Goal: Transaction & Acquisition: Purchase product/service

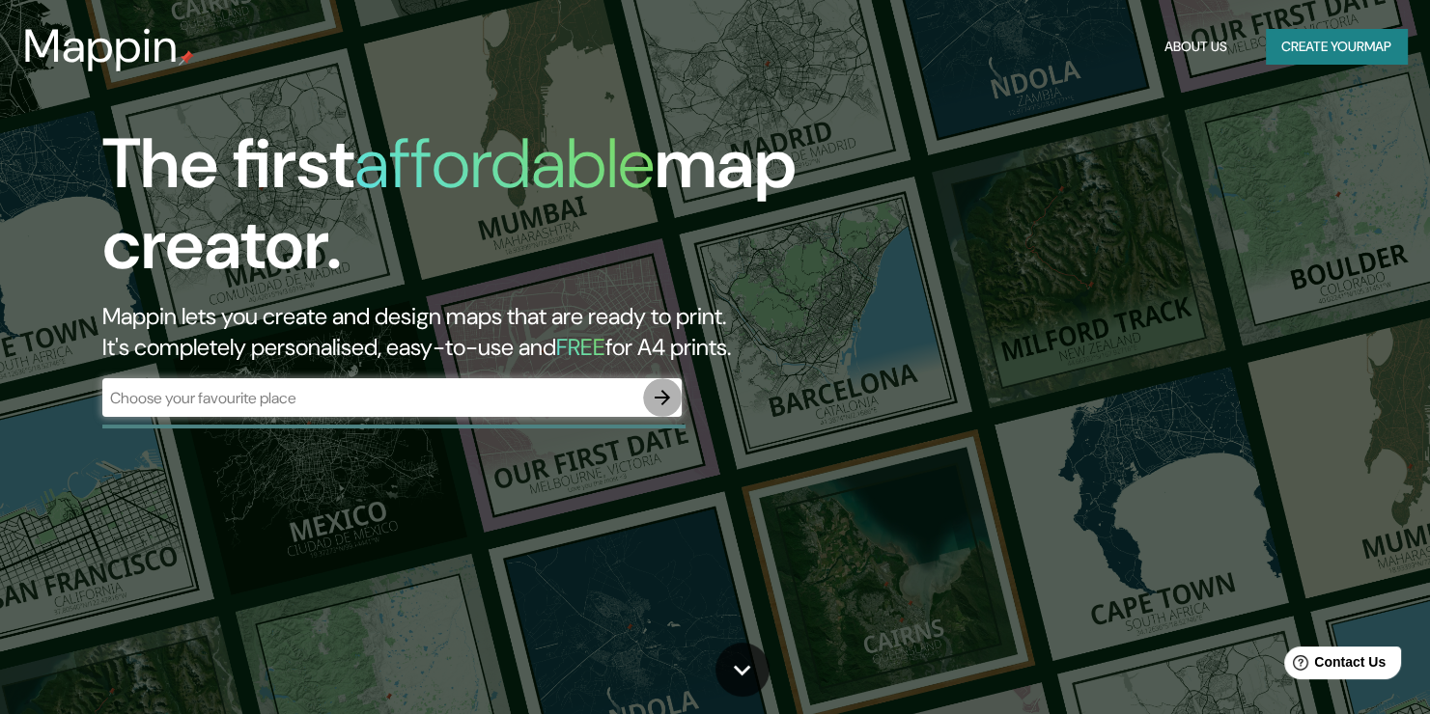
click at [651, 397] on icon "button" at bounding box center [662, 397] width 23 height 23
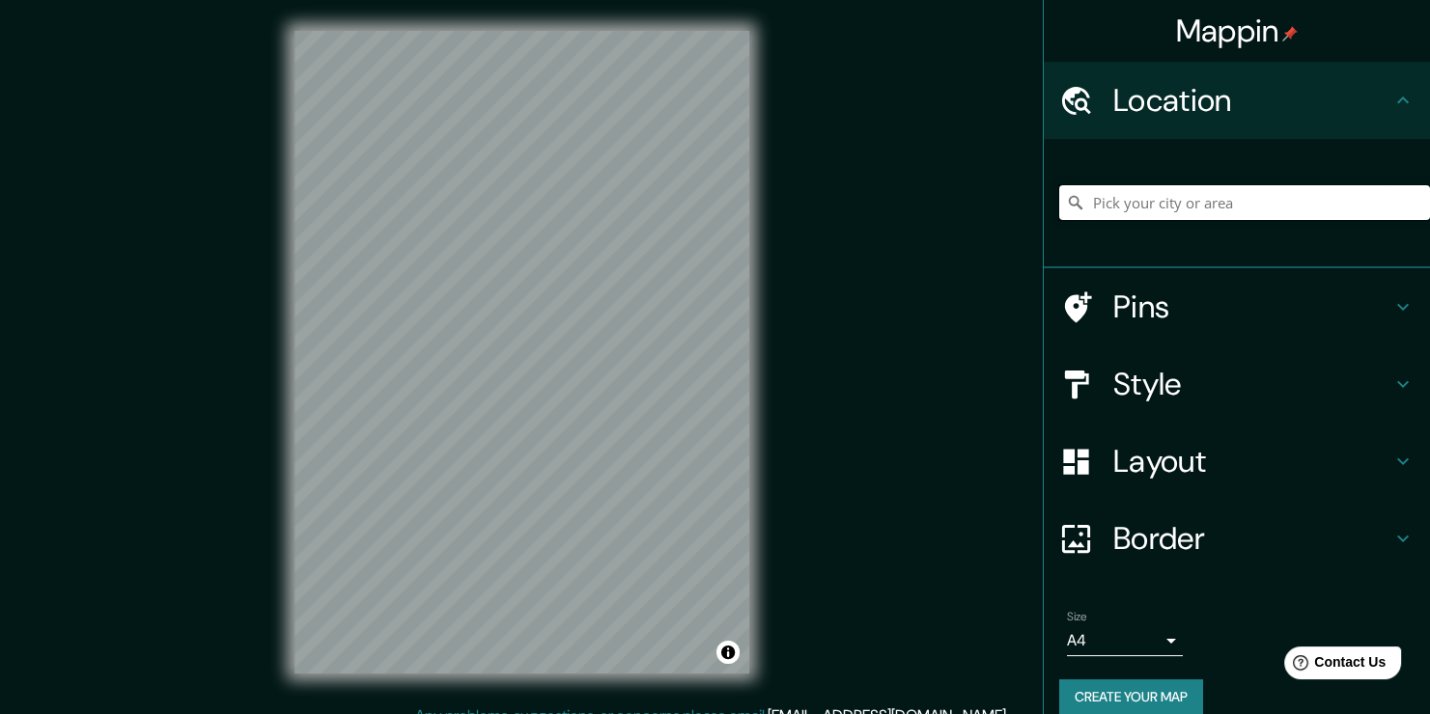
click at [1204, 201] on input "Pick your city or area" at bounding box center [1244, 202] width 371 height 35
paste input "[STREET_ADDRESS][PERSON_NAME]."
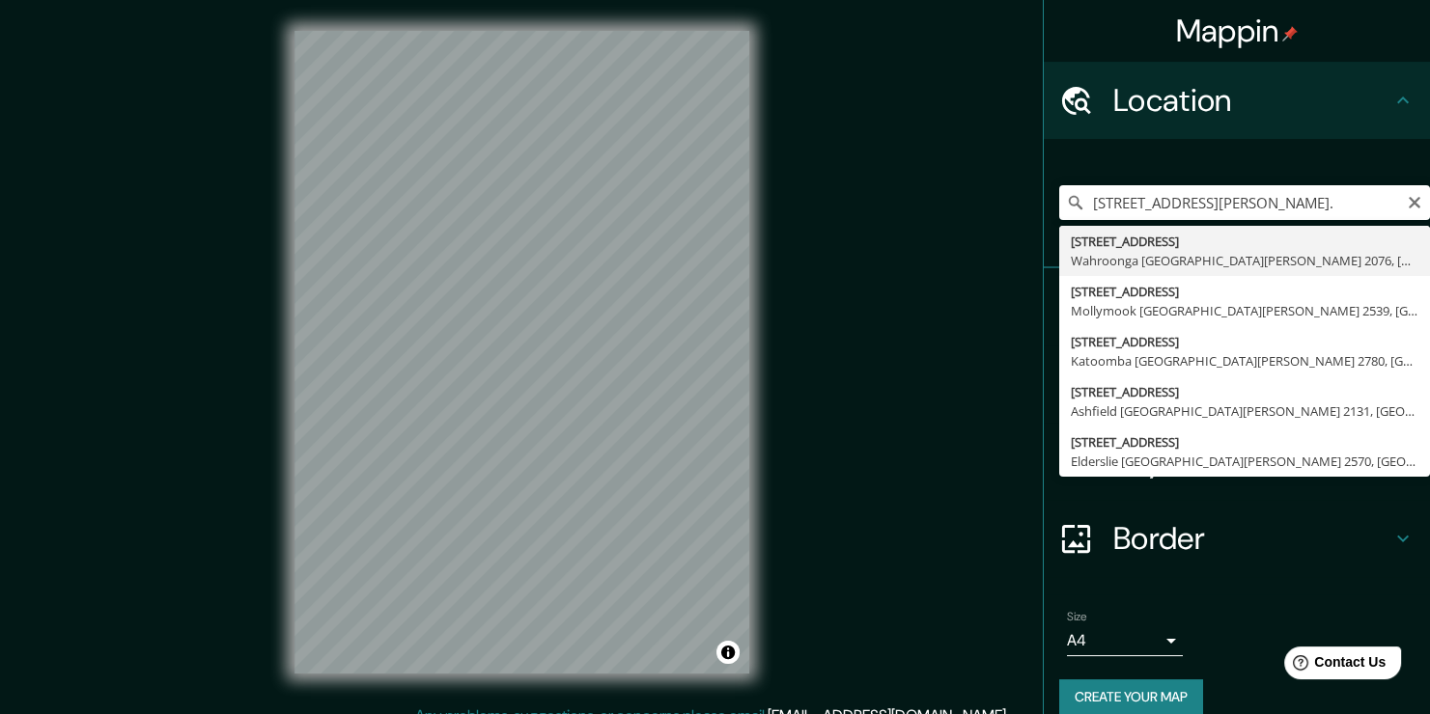
type input "[STREET_ADDRESS][PERSON_NAME]"
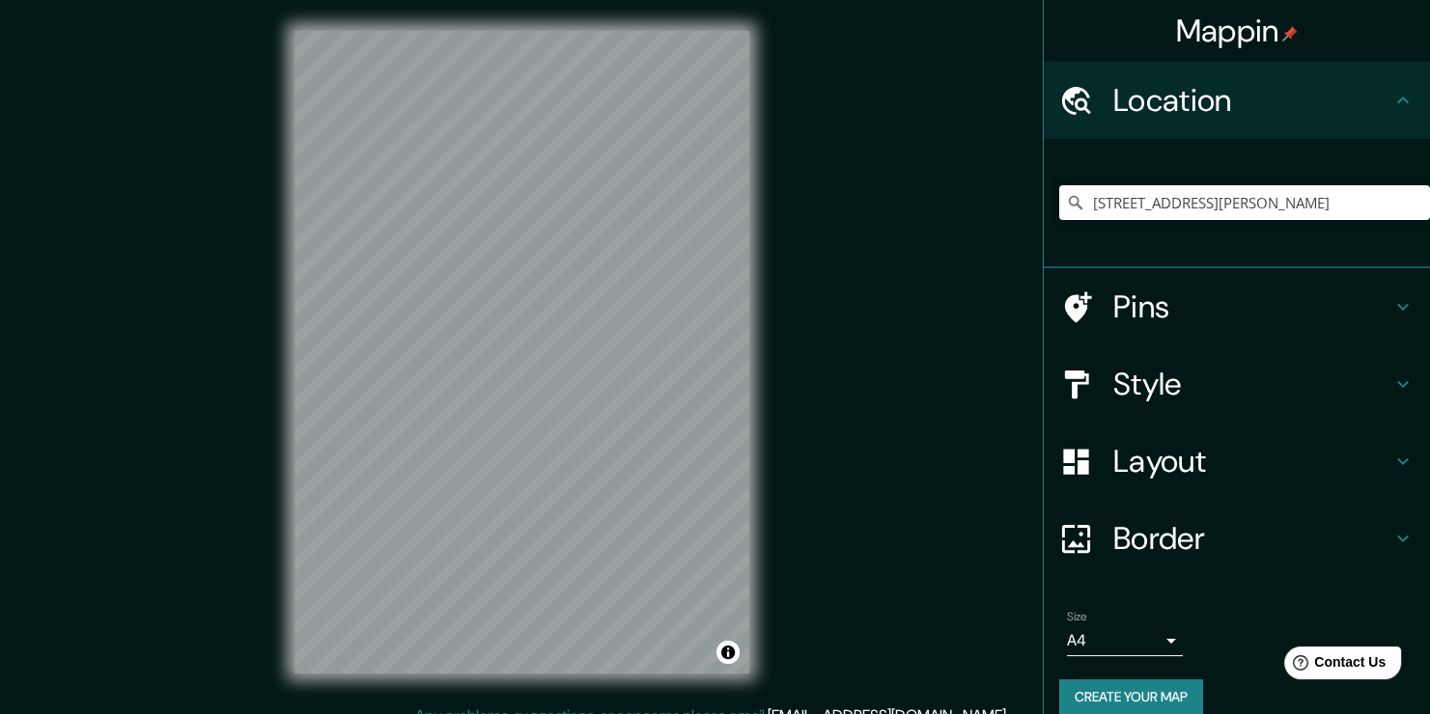
scroll to position [21, 0]
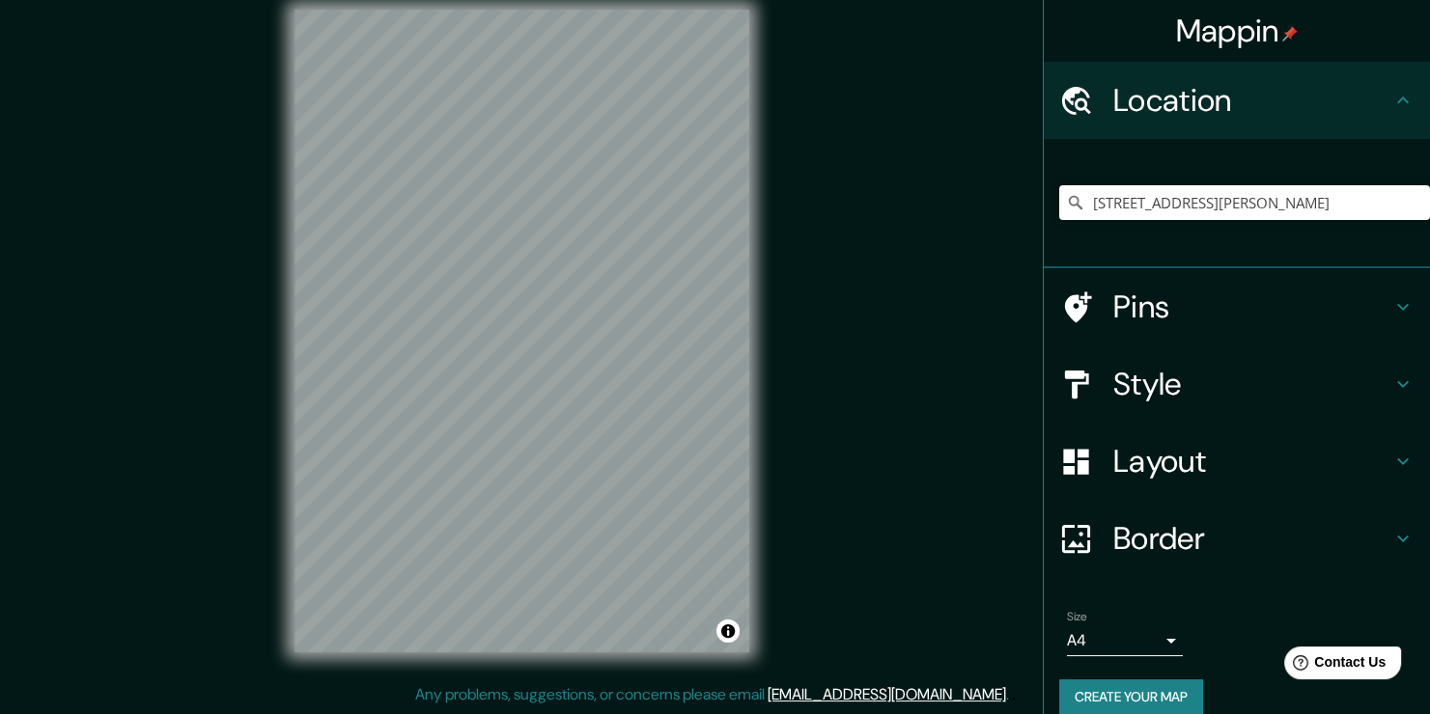
click at [1258, 309] on h4 "Pins" at bounding box center [1252, 307] width 278 height 39
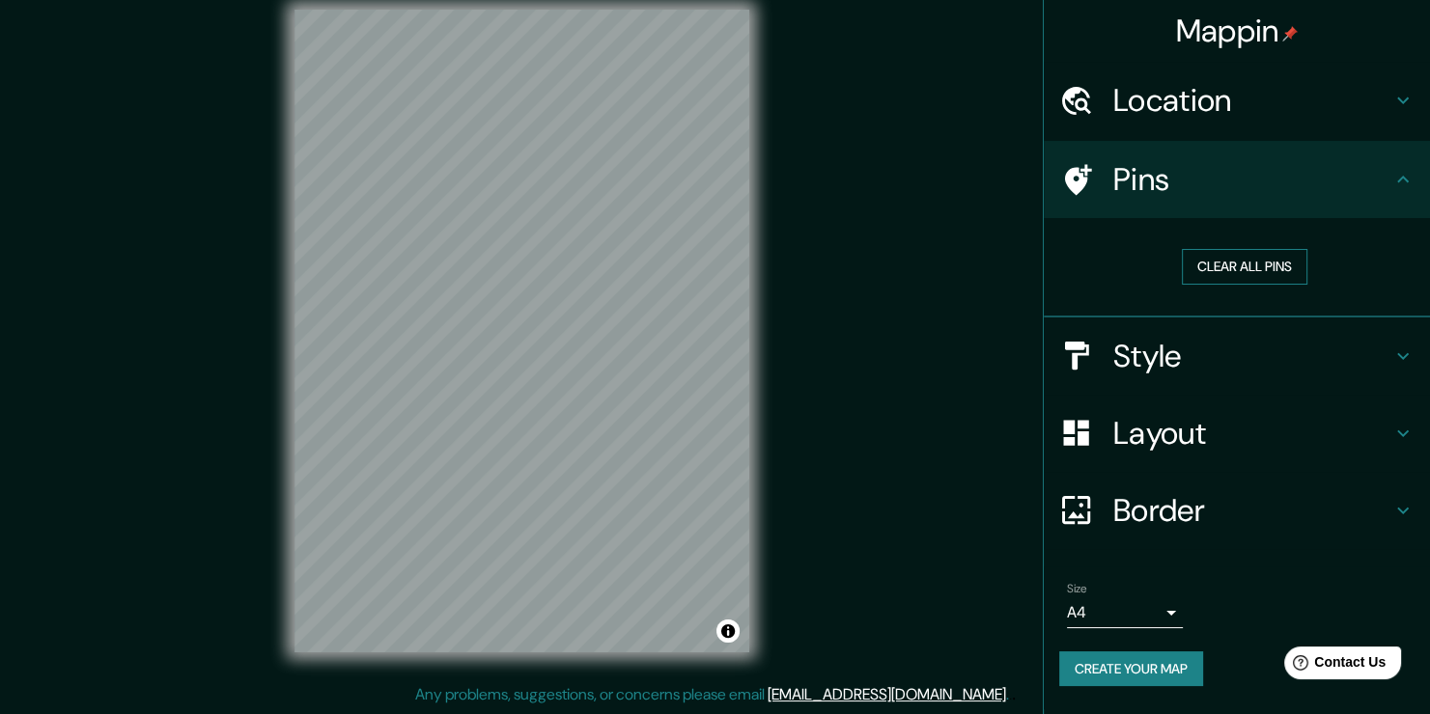
click at [1276, 270] on button "Clear all pins" at bounding box center [1243, 267] width 125 height 36
click at [1389, 354] on h4 "Style" at bounding box center [1252, 356] width 278 height 39
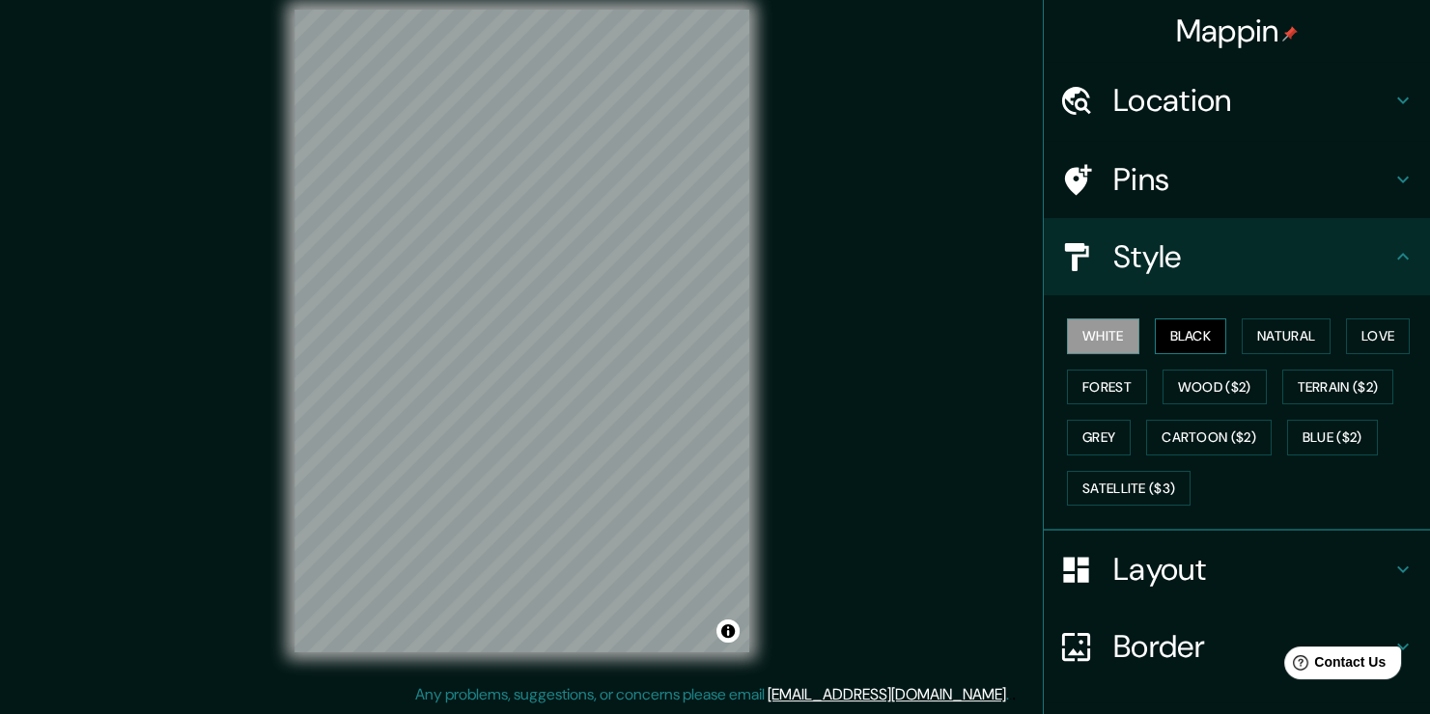
click at [1189, 329] on button "Black" at bounding box center [1190, 337] width 72 height 36
click at [1267, 335] on button "Natural" at bounding box center [1285, 337] width 89 height 36
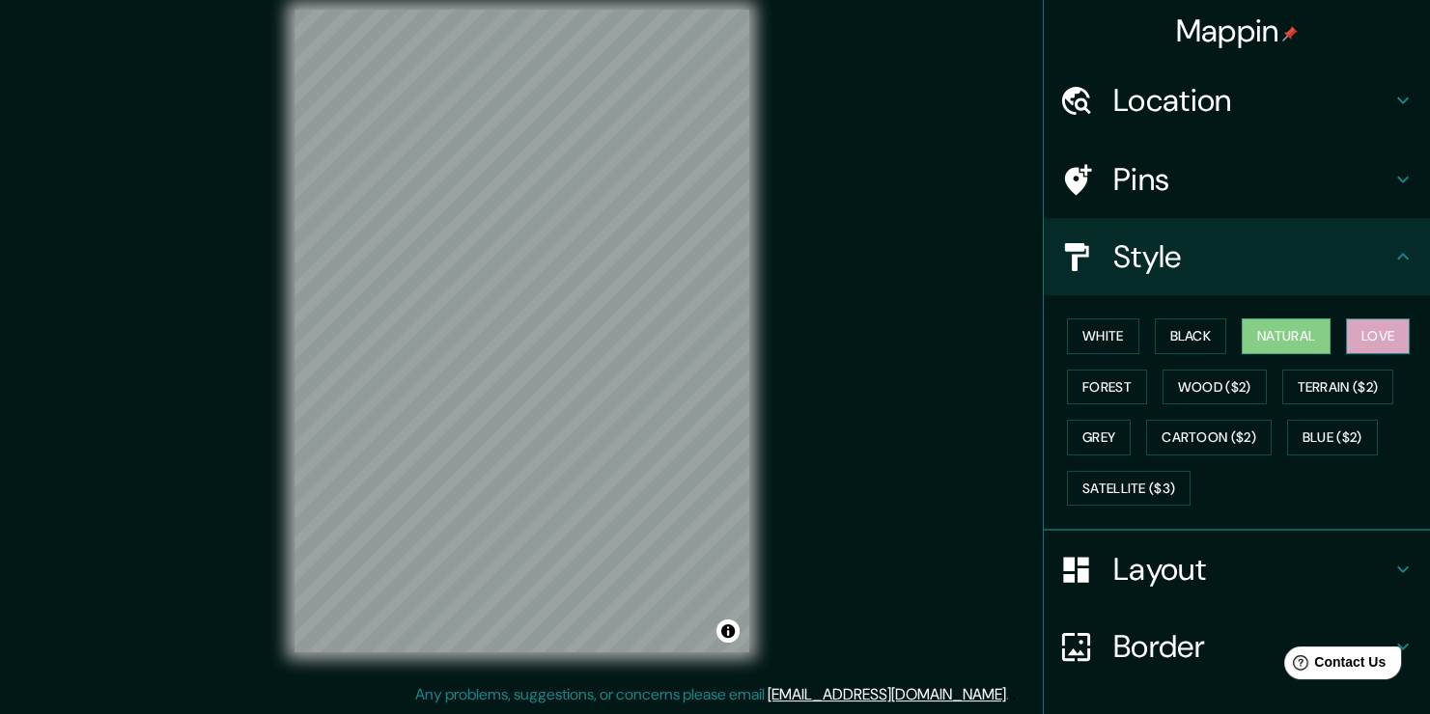
click at [1358, 330] on button "Love" at bounding box center [1378, 337] width 64 height 36
click at [1102, 382] on button "Forest" at bounding box center [1107, 388] width 80 height 36
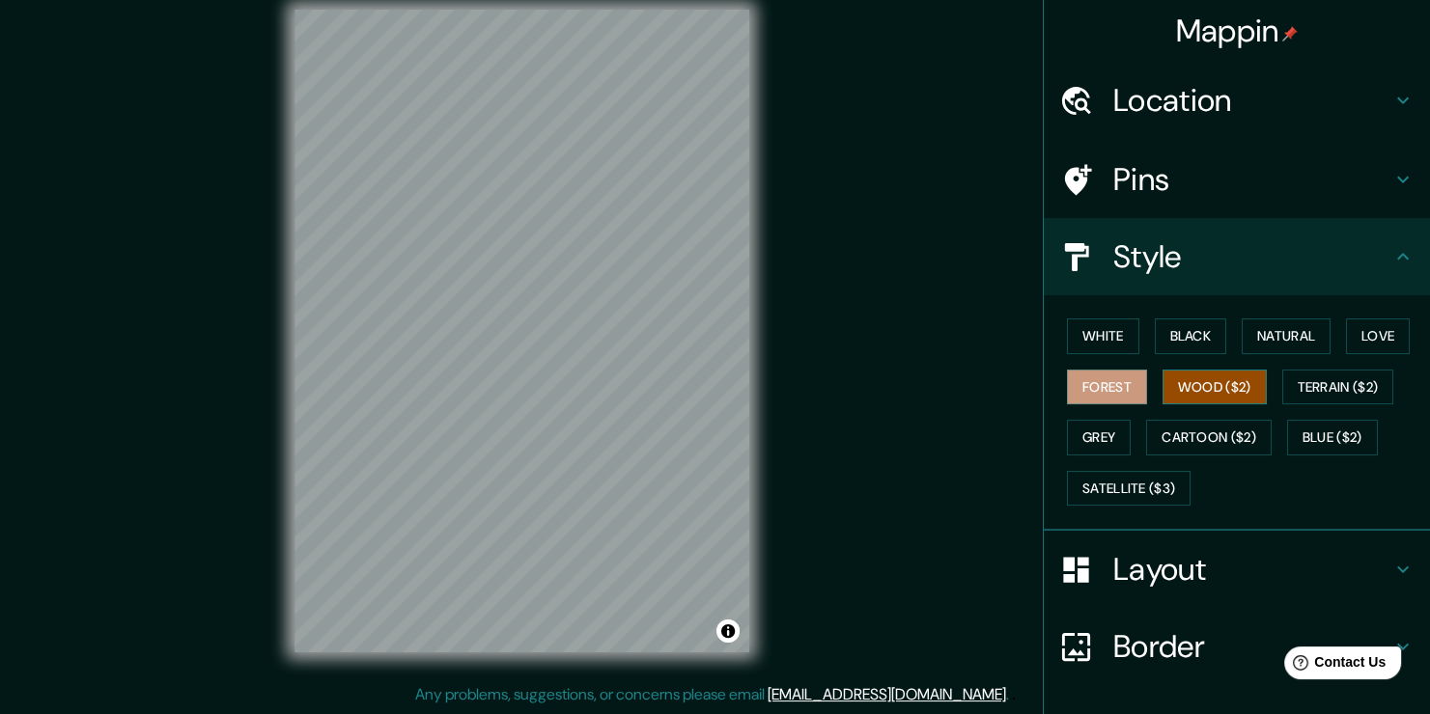
click at [1196, 378] on button "Wood ($2)" at bounding box center [1214, 388] width 104 height 36
click at [1312, 375] on button "Terrain ($2)" at bounding box center [1338, 388] width 112 height 36
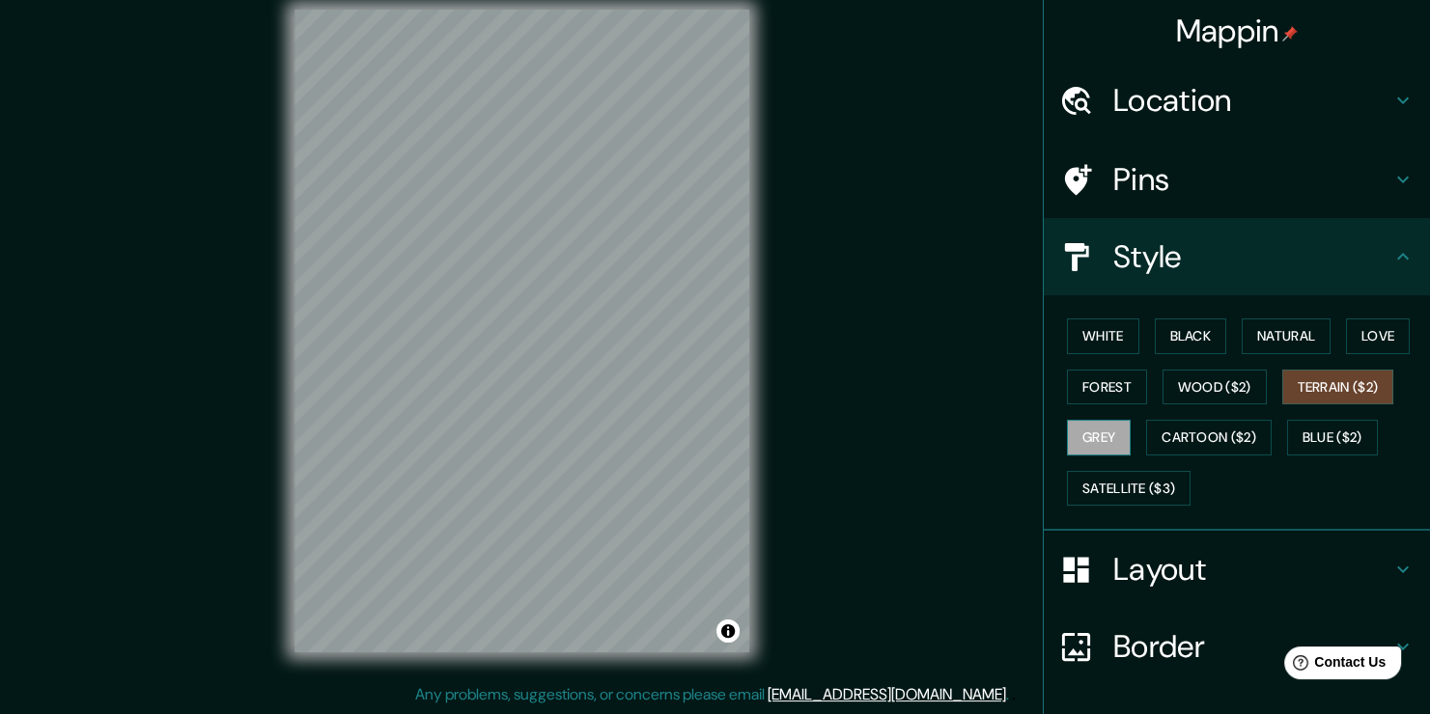
click at [1084, 432] on button "Grey" at bounding box center [1099, 438] width 64 height 36
click at [1204, 433] on button "Cartoon ($2)" at bounding box center [1208, 438] width 125 height 36
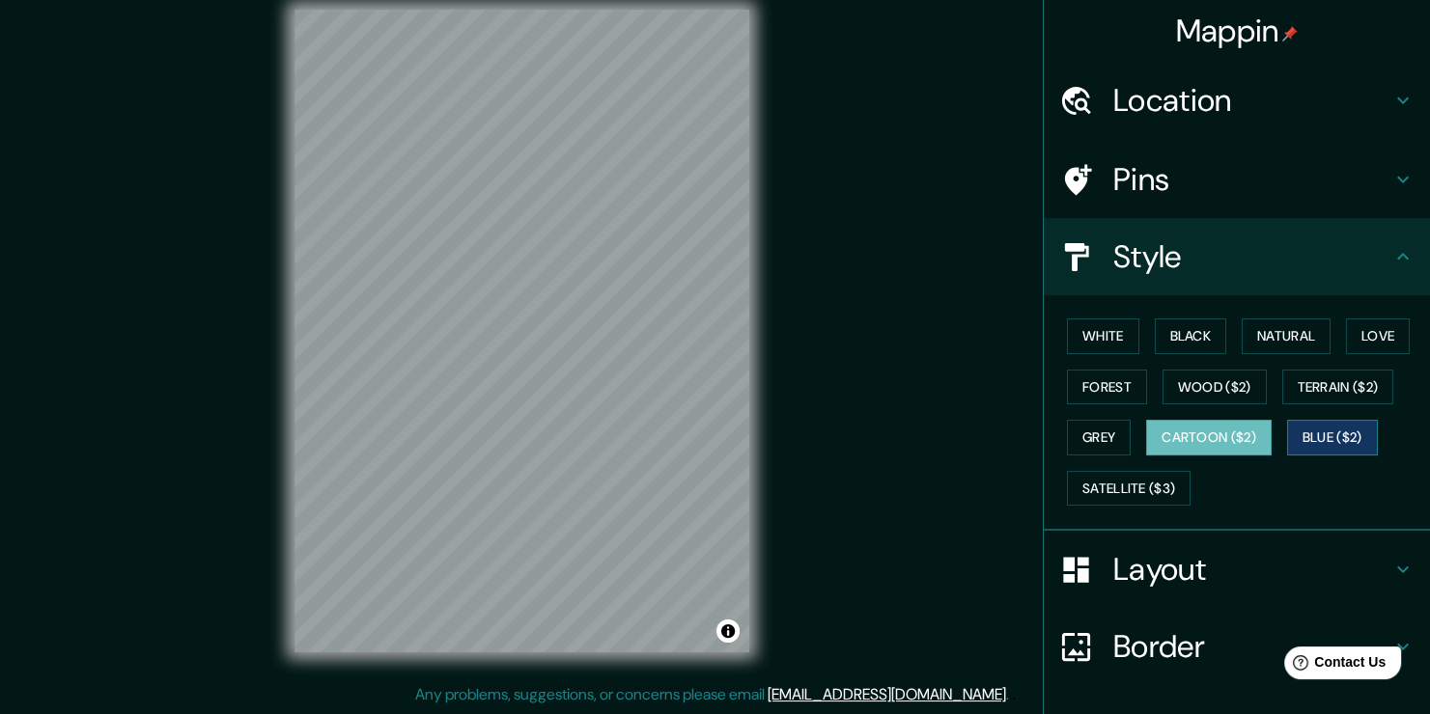
click at [1335, 432] on button "Blue ($2)" at bounding box center [1332, 438] width 91 height 36
click at [1128, 484] on button "Satellite ($3)" at bounding box center [1129, 489] width 124 height 36
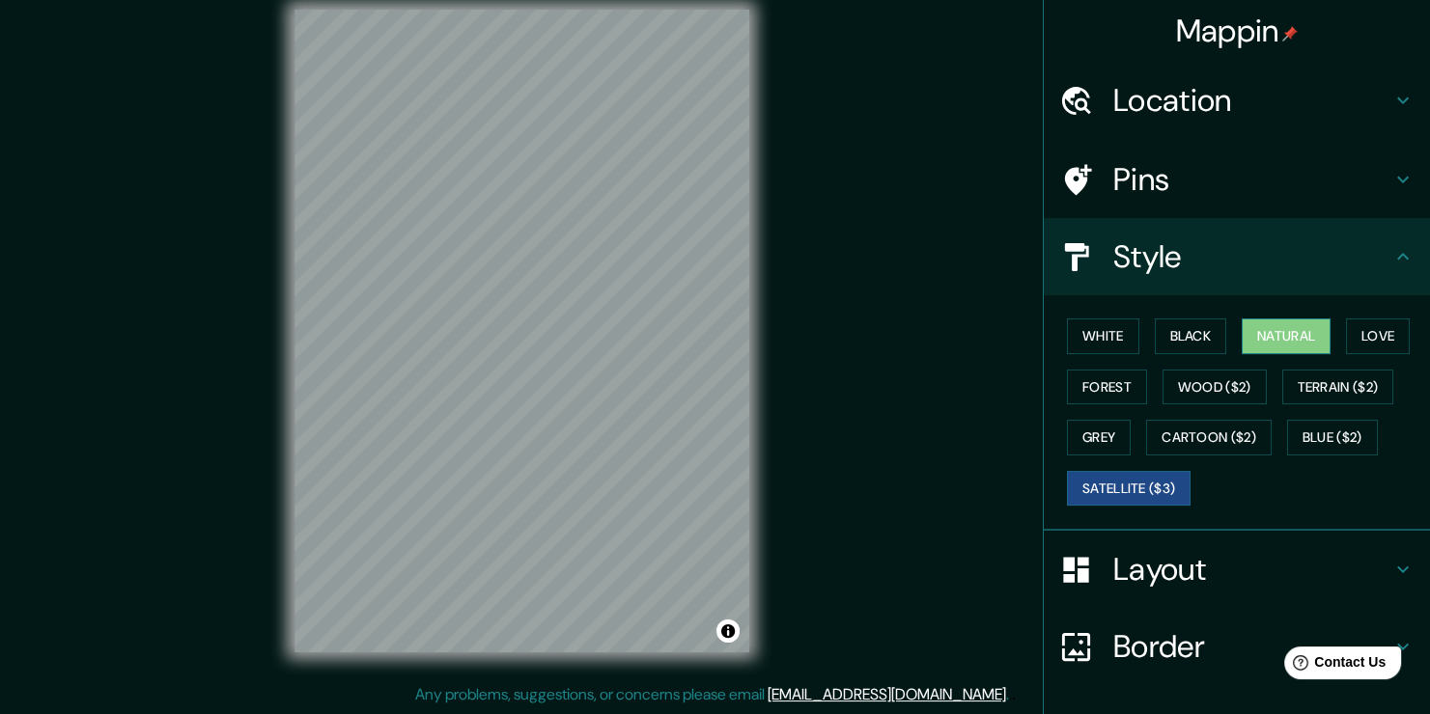
click at [1273, 337] on button "Natural" at bounding box center [1285, 337] width 89 height 36
click at [1244, 557] on h4 "Layout" at bounding box center [1252, 569] width 278 height 39
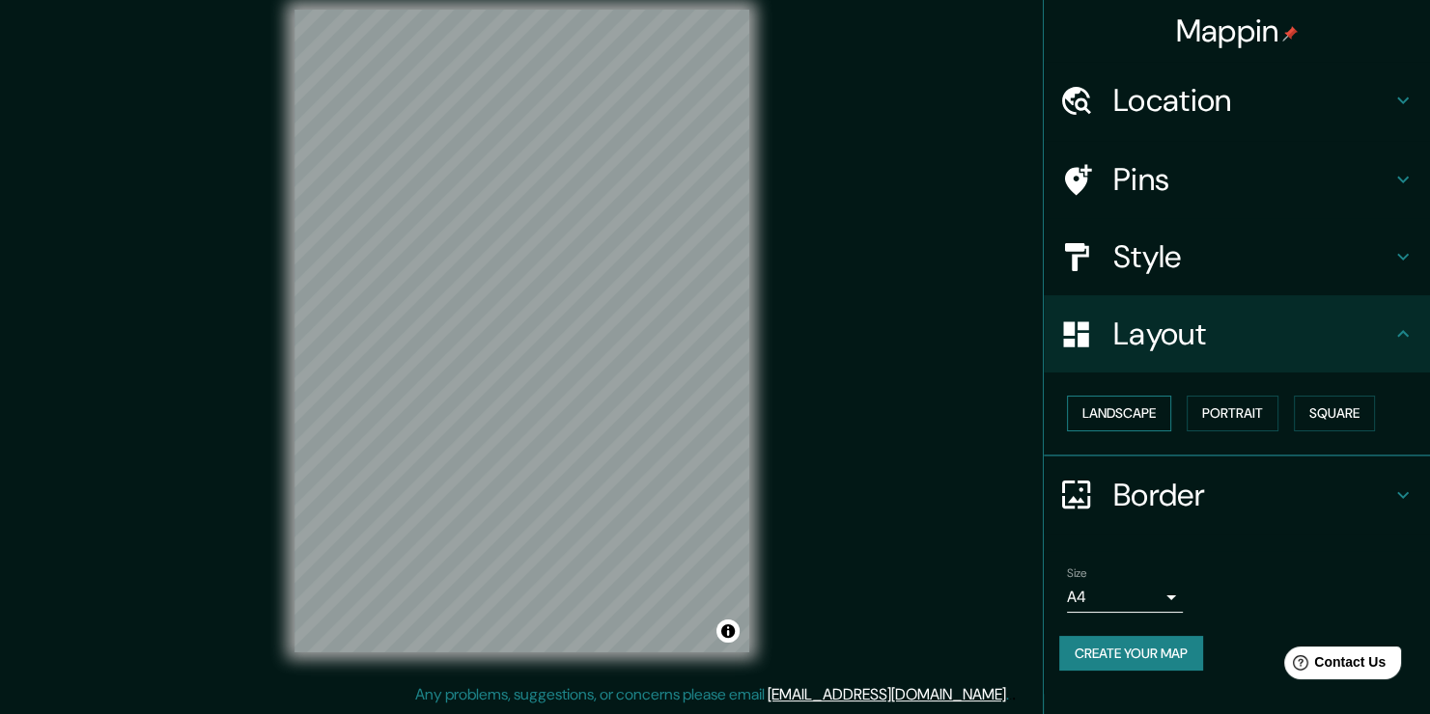
click at [1130, 398] on button "Landscape" at bounding box center [1119, 414] width 104 height 36
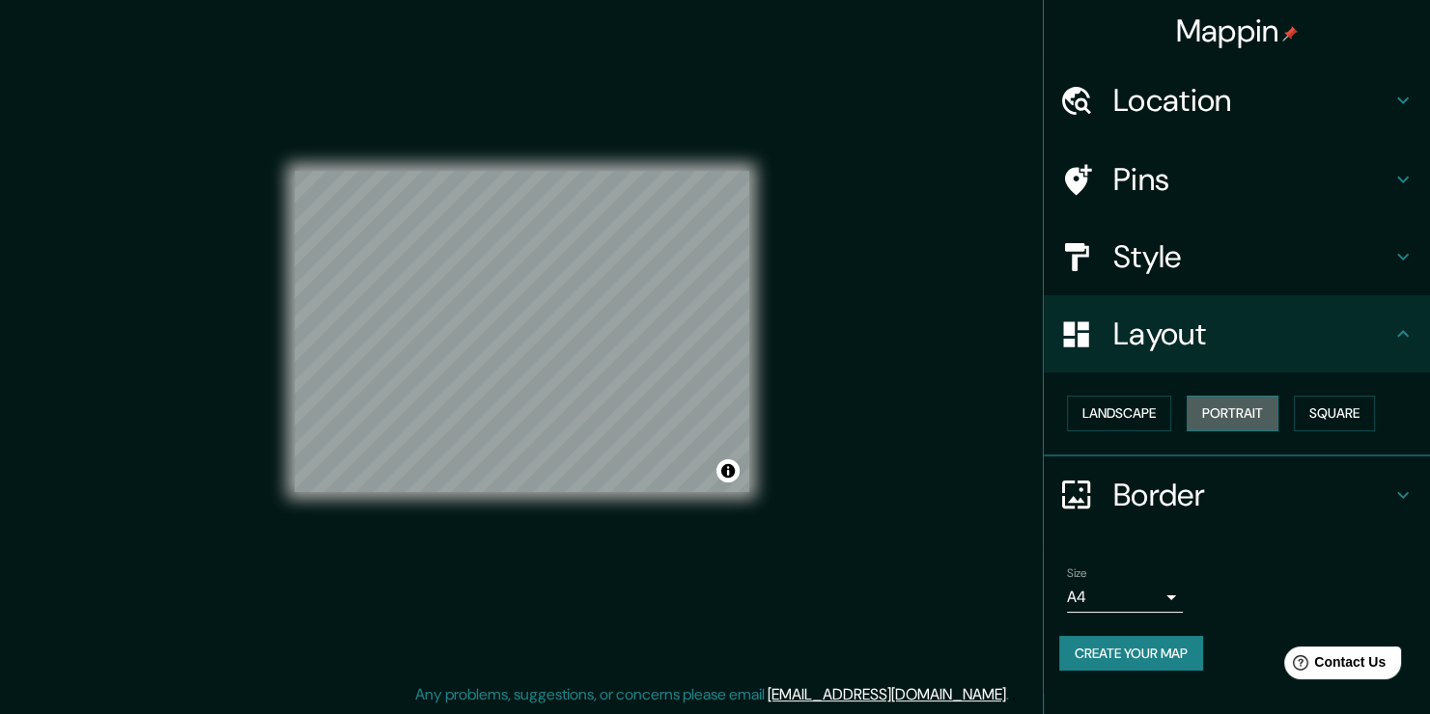
click at [1231, 409] on button "Portrait" at bounding box center [1232, 414] width 92 height 36
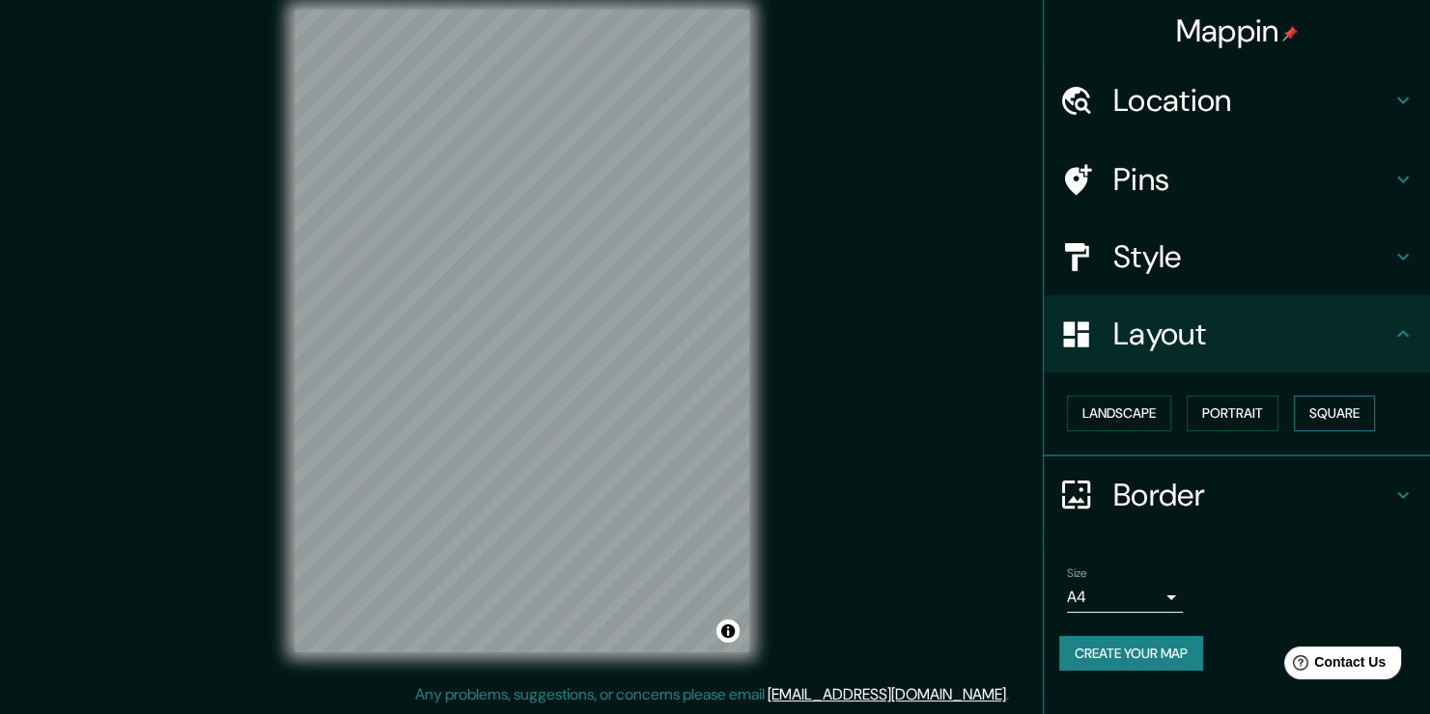
click at [1339, 418] on button "Square" at bounding box center [1333, 414] width 81 height 36
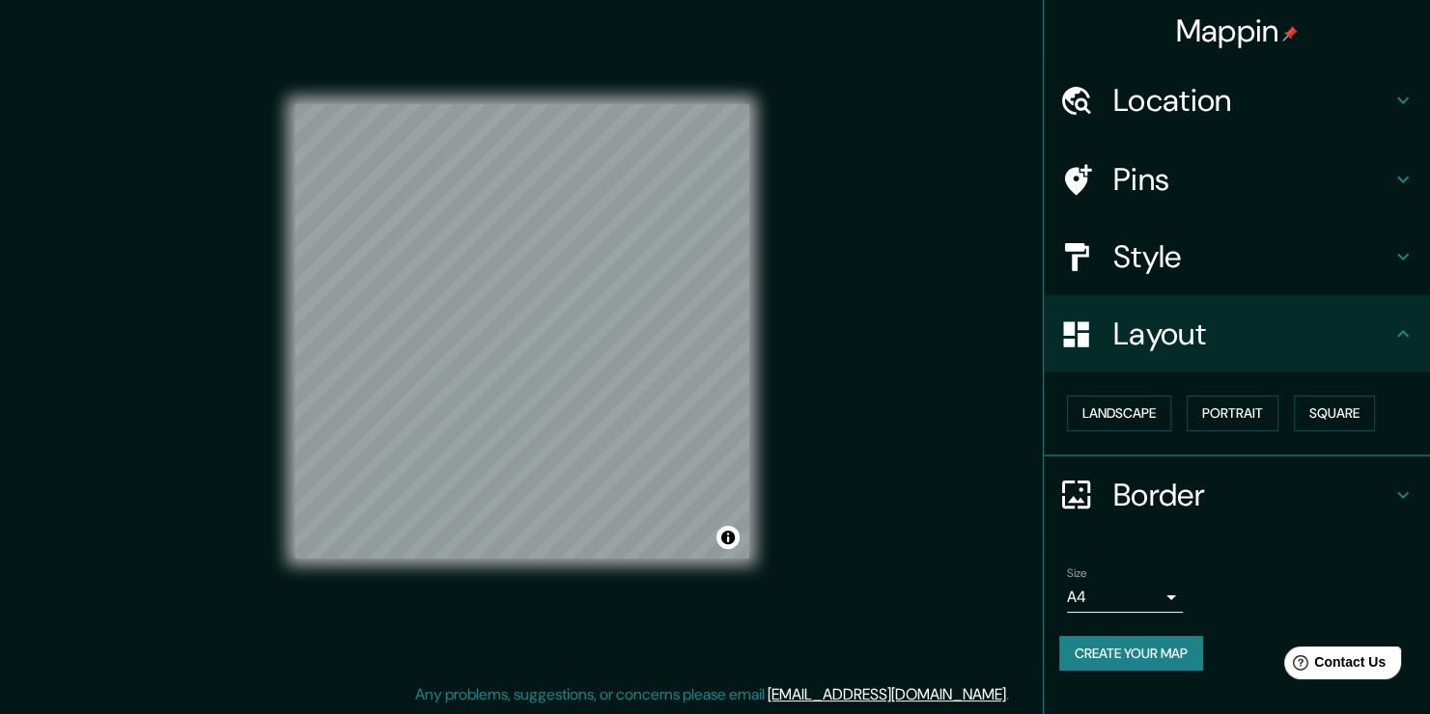
click at [1401, 471] on div "Border" at bounding box center [1236, 495] width 386 height 77
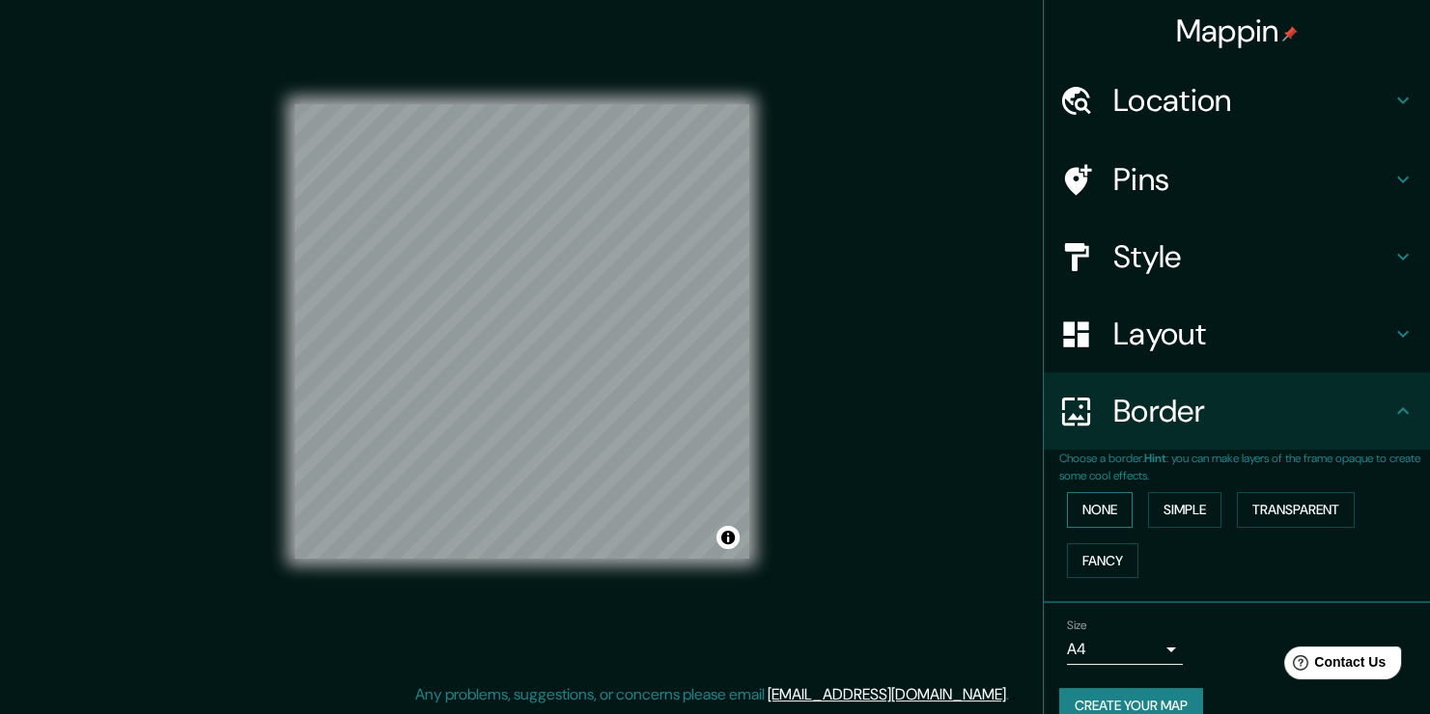
click at [1086, 502] on button "None" at bounding box center [1100, 510] width 66 height 36
click at [1170, 495] on button "Simple" at bounding box center [1184, 510] width 73 height 36
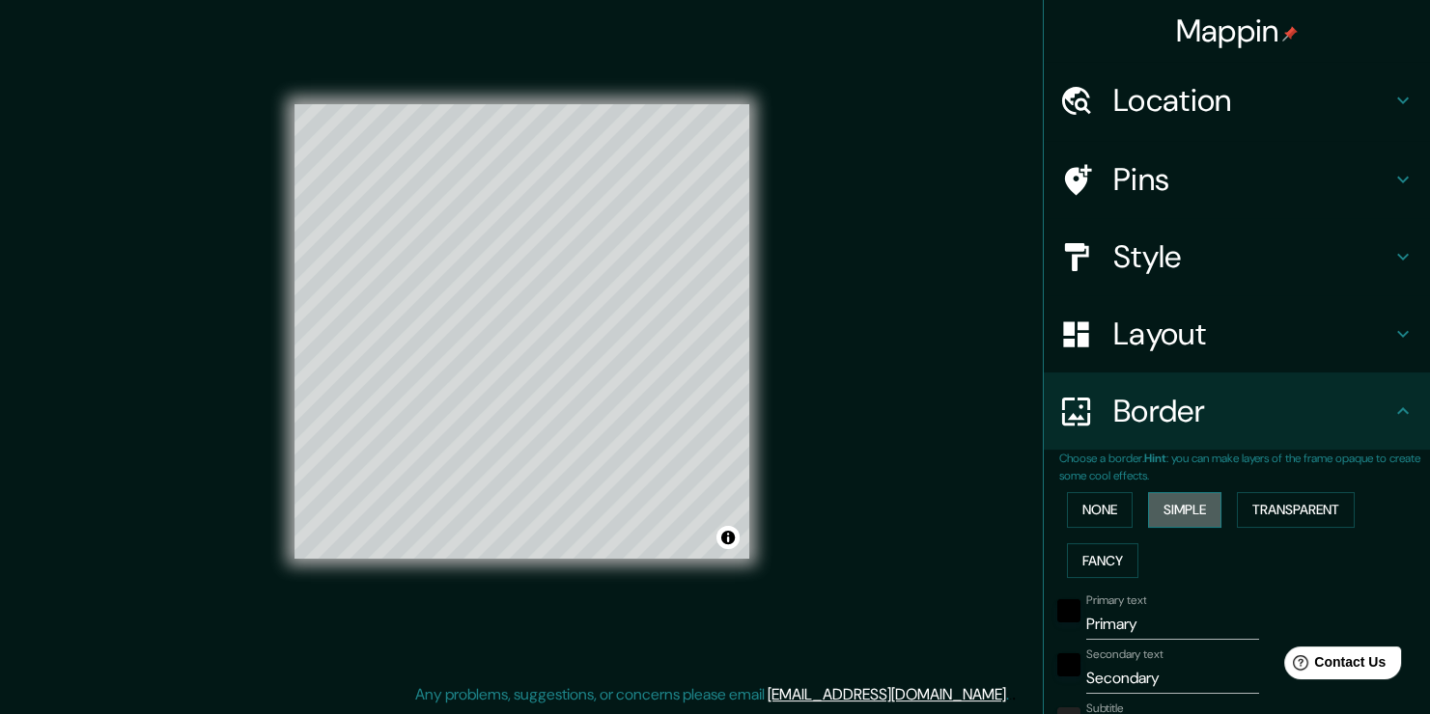
click at [1156, 500] on button "Simple" at bounding box center [1184, 510] width 73 height 36
type input "188"
type input "38"
click at [1110, 508] on button "None" at bounding box center [1100, 510] width 66 height 36
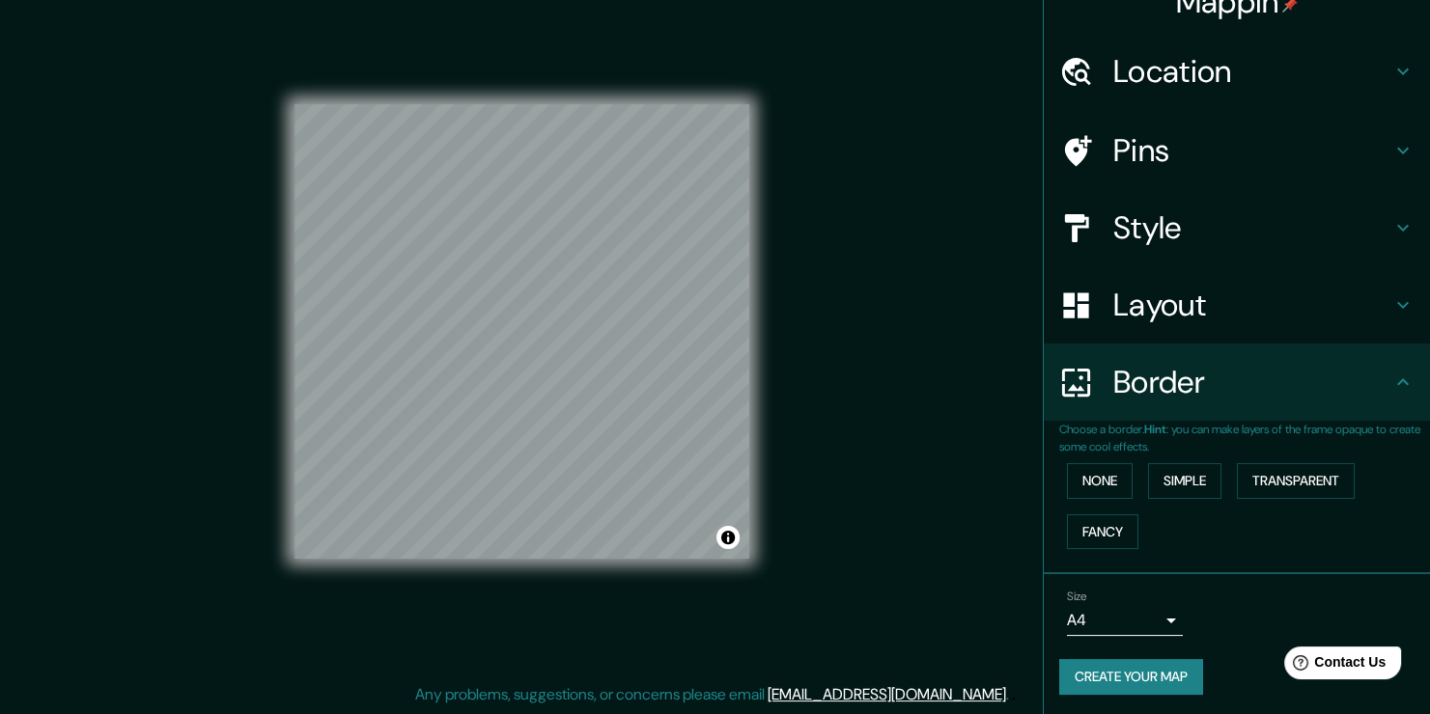
scroll to position [31, 0]
click at [1112, 661] on button "Create your map" at bounding box center [1131, 675] width 144 height 36
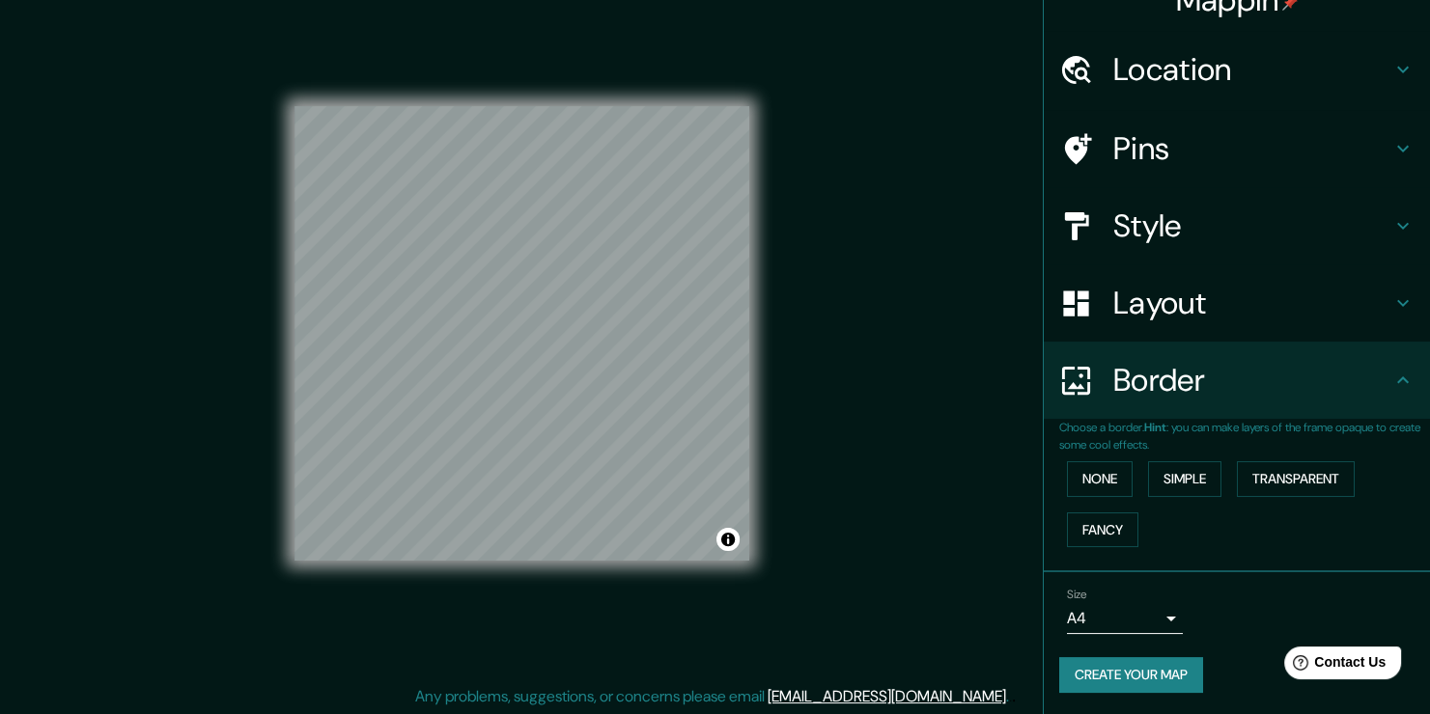
scroll to position [21, 0]
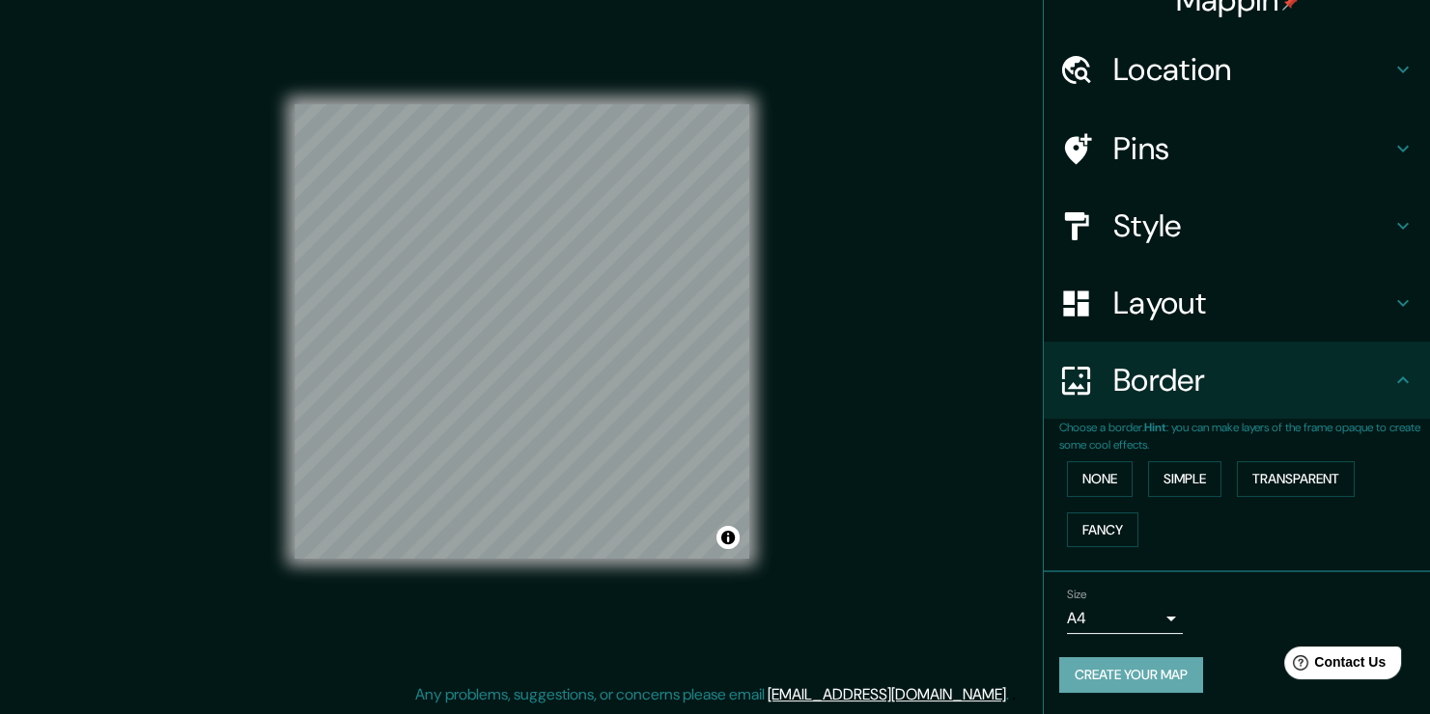
click at [1153, 670] on button "Create your map" at bounding box center [1131, 675] width 144 height 36
click at [1145, 617] on body "Mappin Location [STREET_ADDRESS][PERSON_NAME] Pins Style Layout Border Choose a…" at bounding box center [715, 336] width 1430 height 714
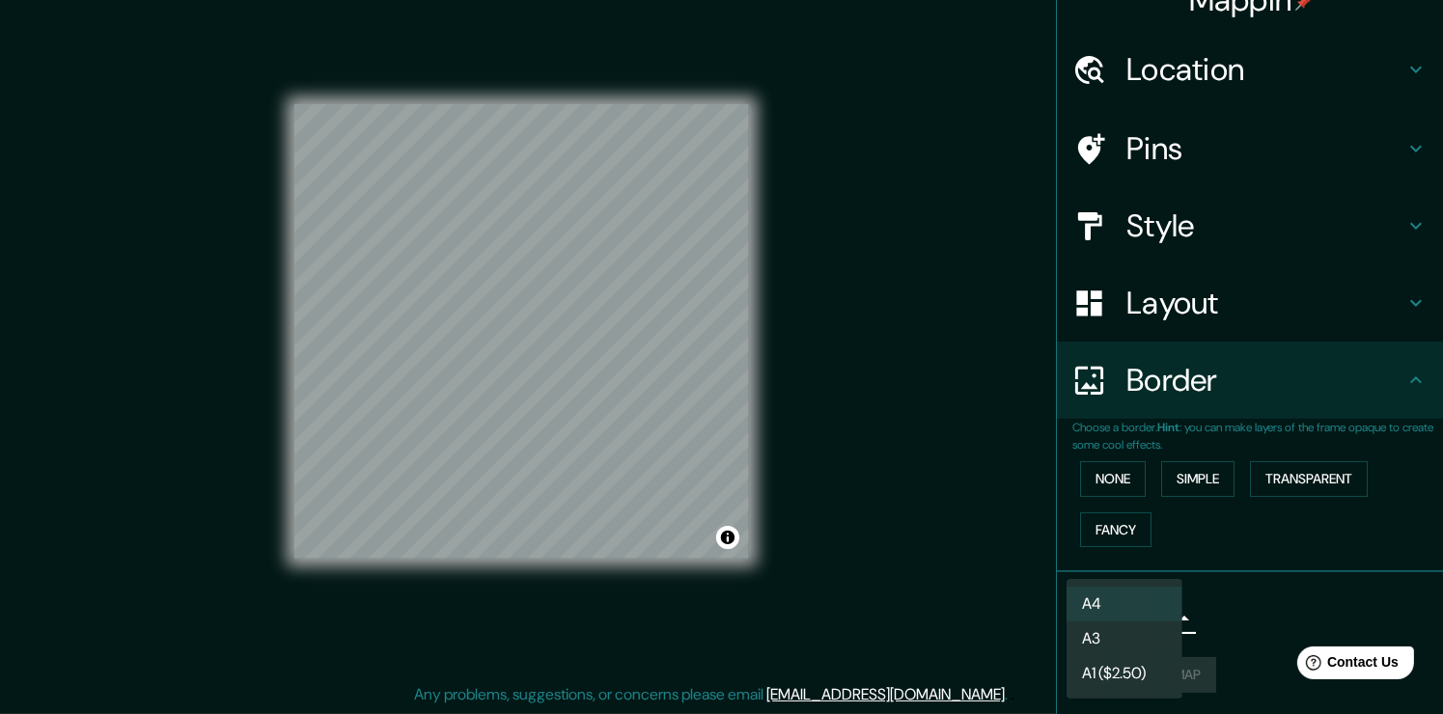
click at [1133, 645] on li "A3" at bounding box center [1125, 639] width 116 height 35
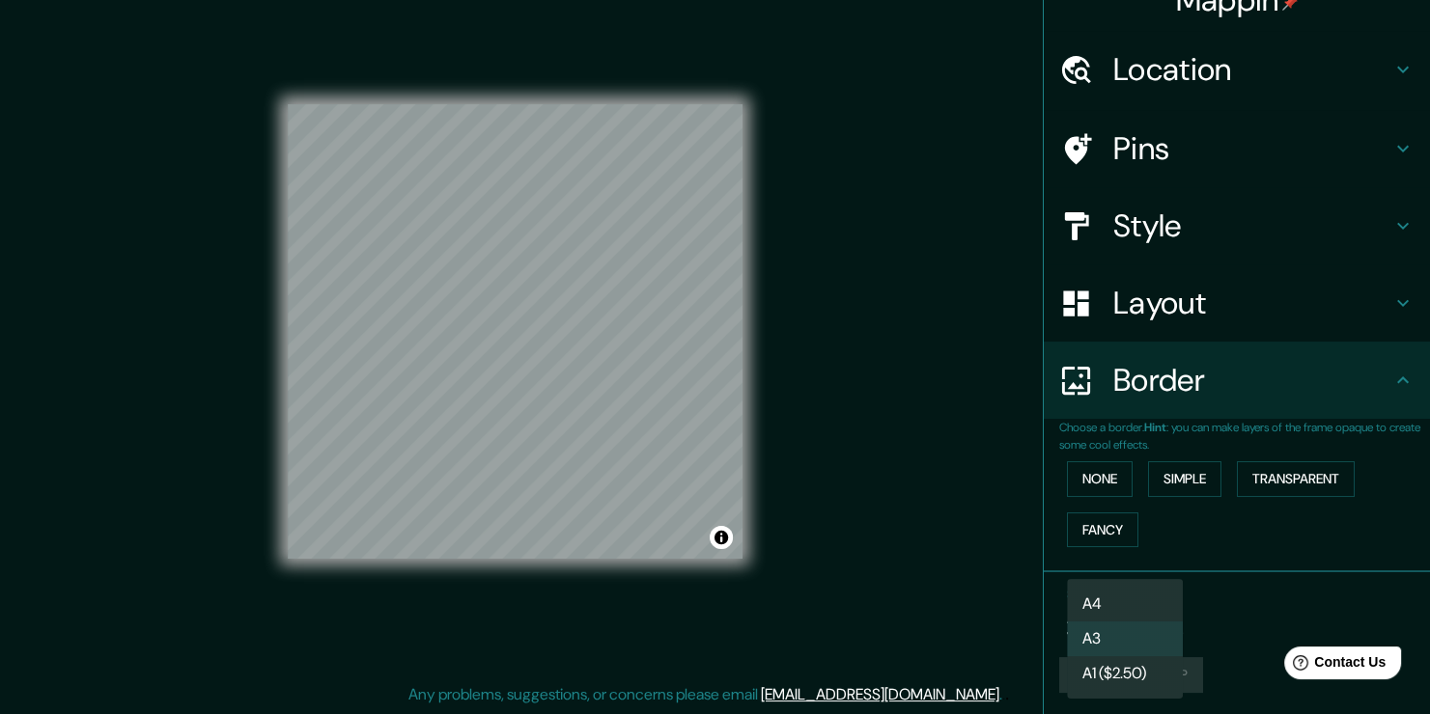
click at [1150, 624] on body "Mappin Location [STREET_ADDRESS][PERSON_NAME] Pins Style Layout Border Choose a…" at bounding box center [715, 336] width 1430 height 714
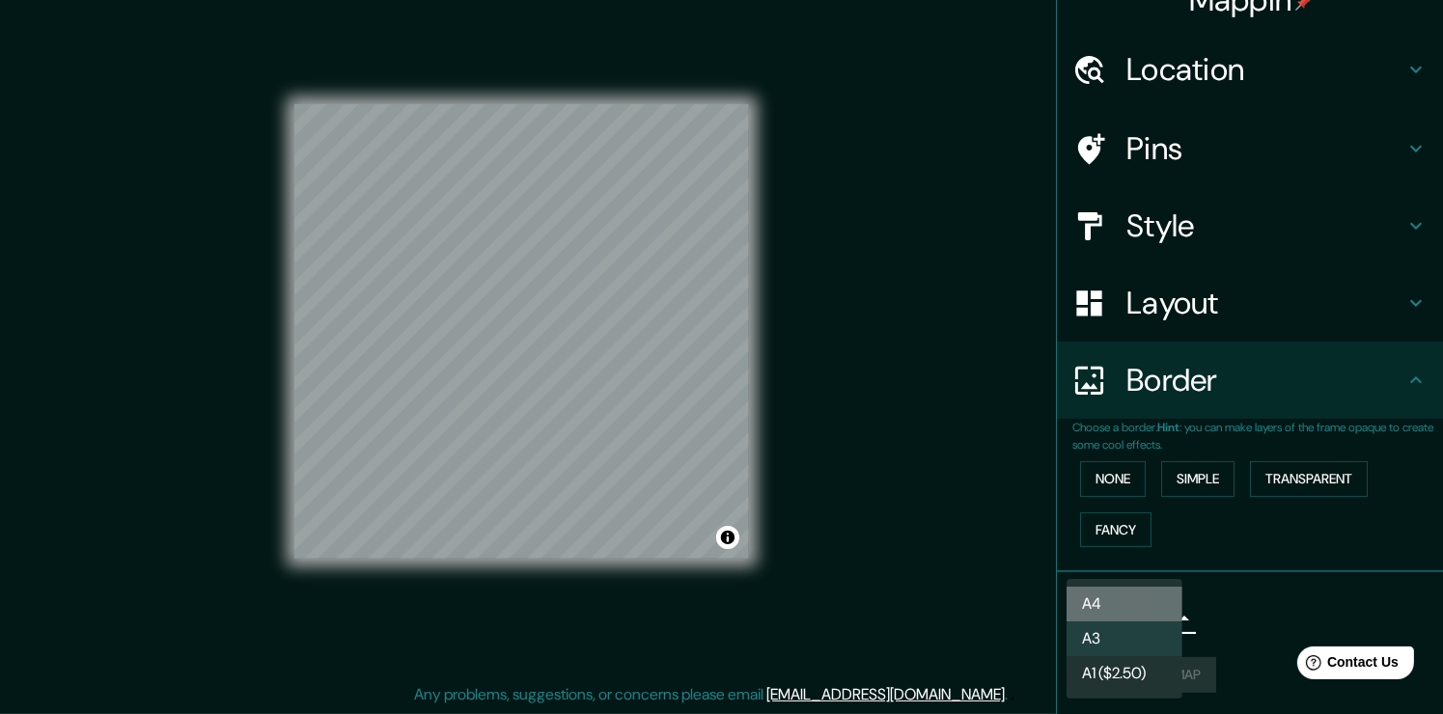
click at [1136, 595] on li "A4" at bounding box center [1125, 604] width 116 height 35
type input "single"
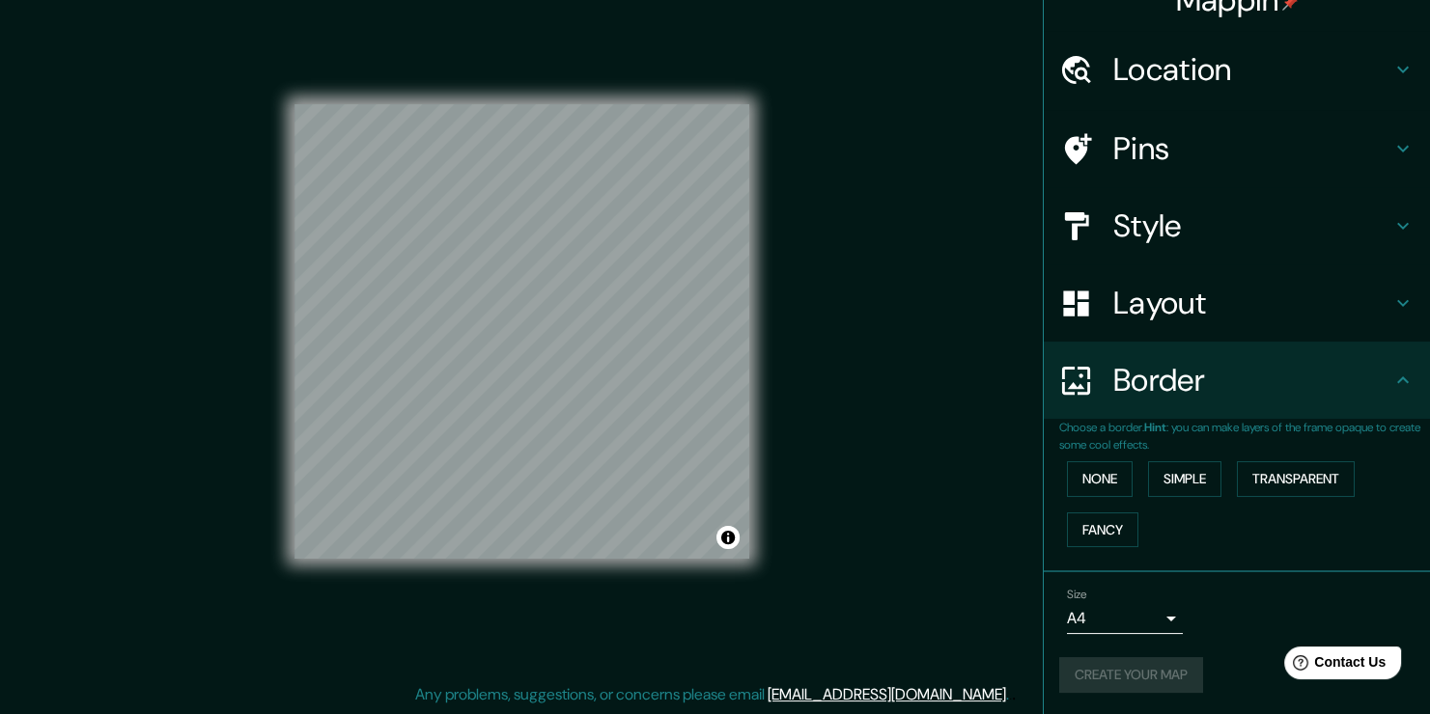
click at [1206, 634] on div "Size A4 single" at bounding box center [1236, 611] width 355 height 62
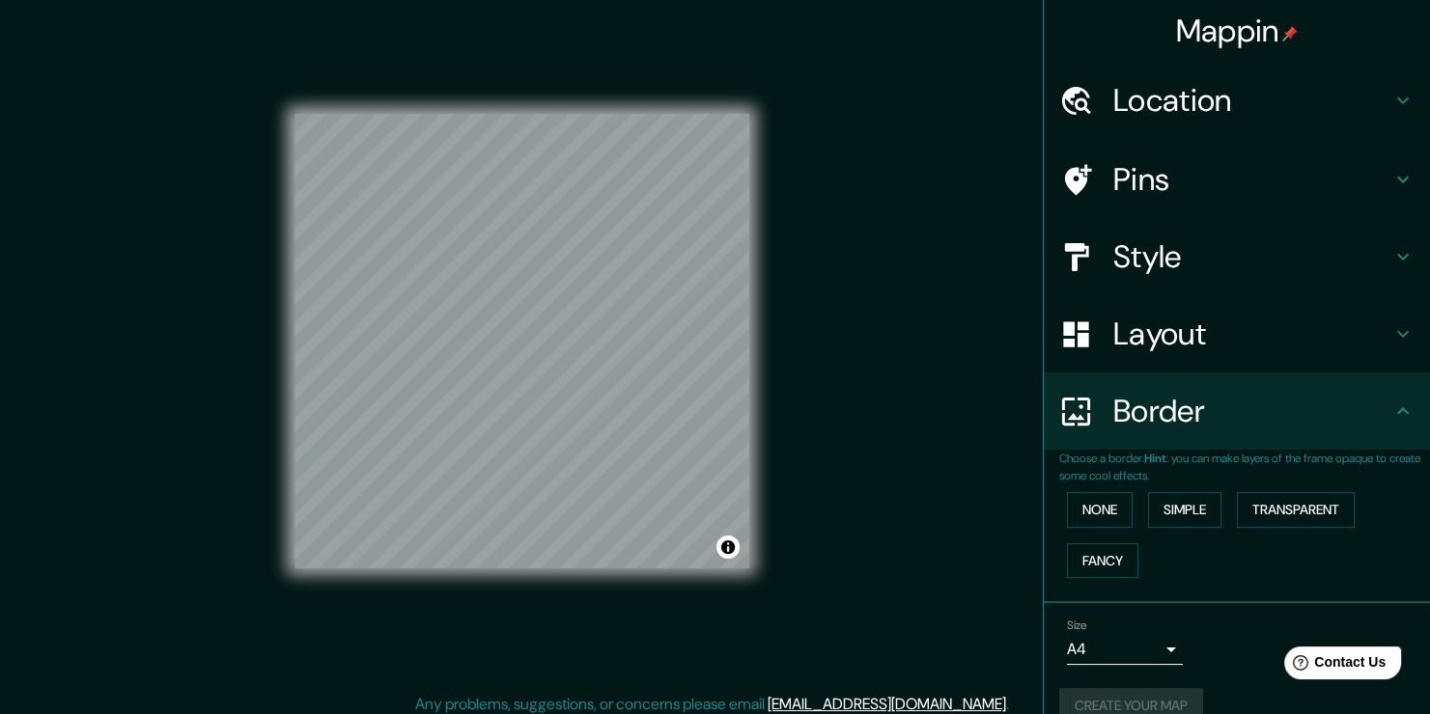
scroll to position [0, 0]
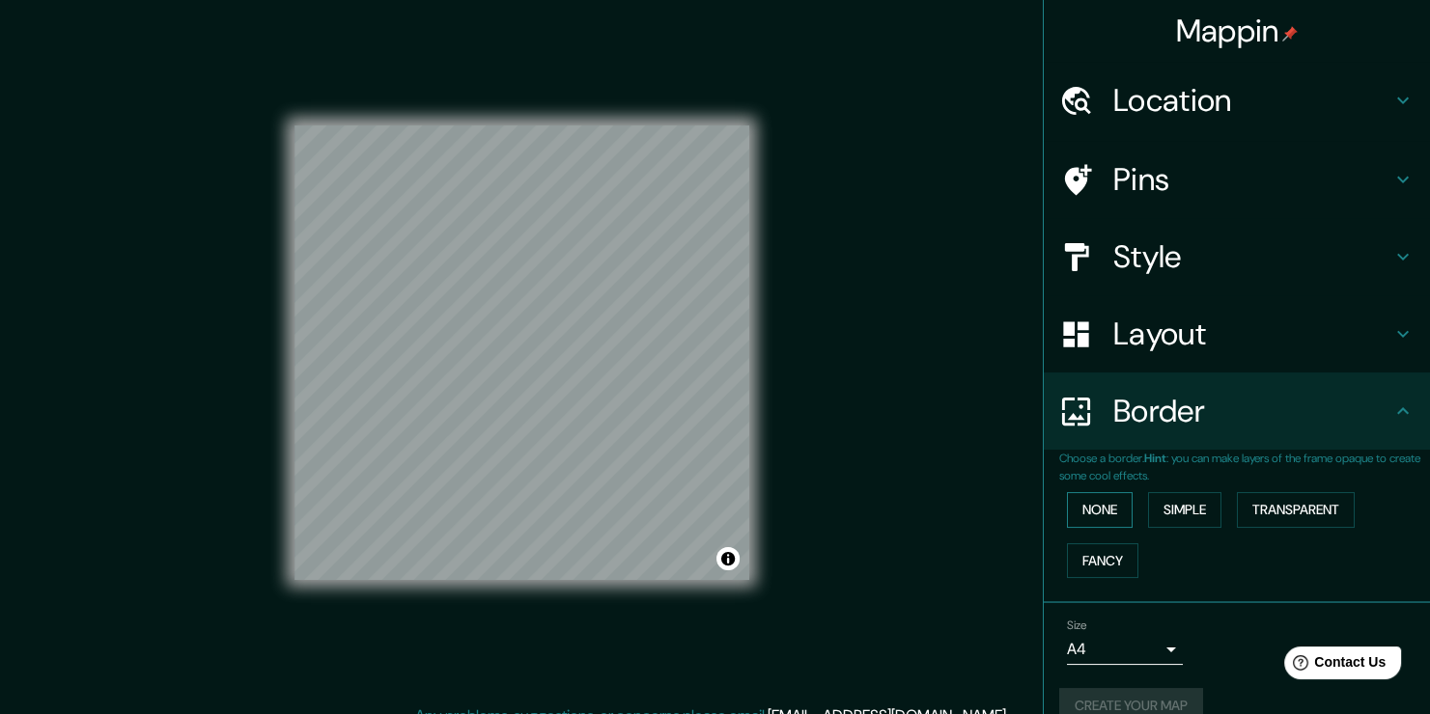
click at [1091, 518] on button "None" at bounding box center [1100, 510] width 66 height 36
click at [1097, 568] on button "Fancy" at bounding box center [1102, 561] width 71 height 36
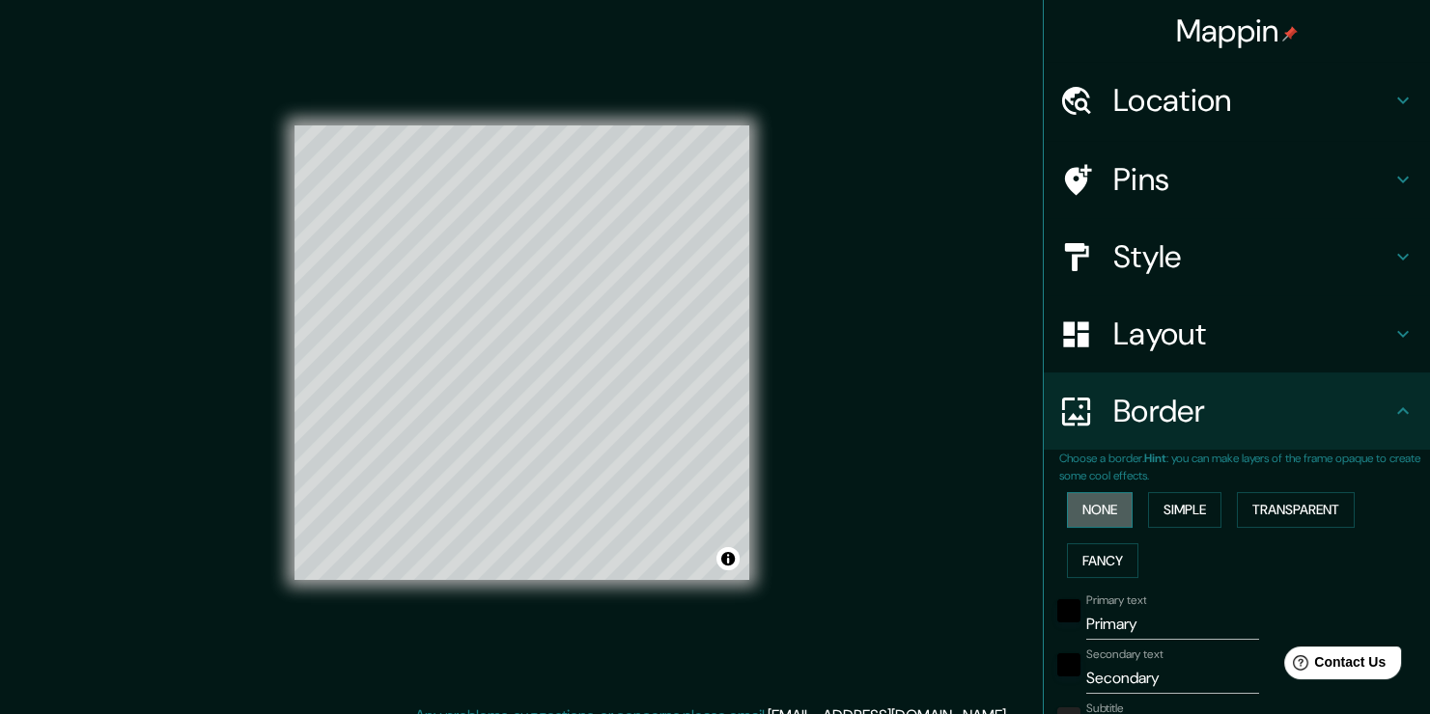
click at [1092, 516] on button "None" at bounding box center [1100, 510] width 66 height 36
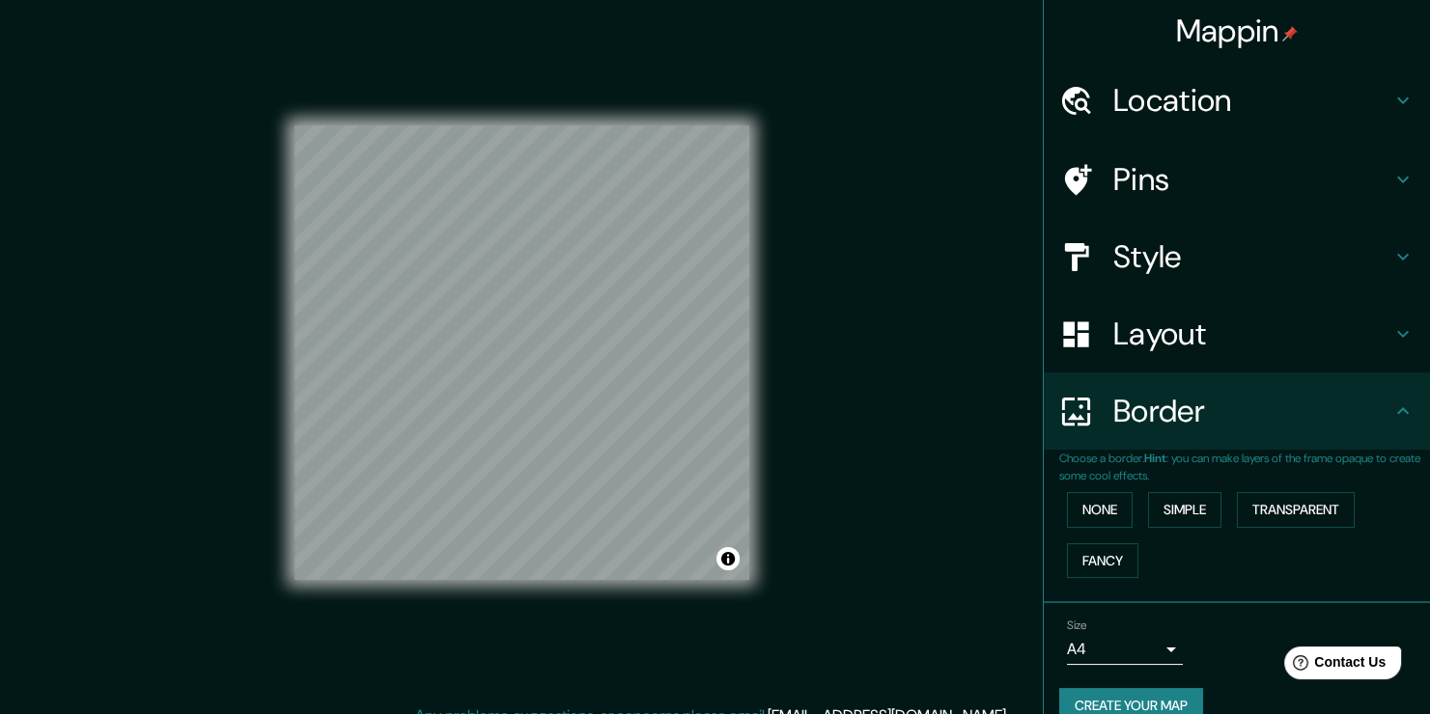
click at [1265, 333] on h4 "Layout" at bounding box center [1252, 334] width 278 height 39
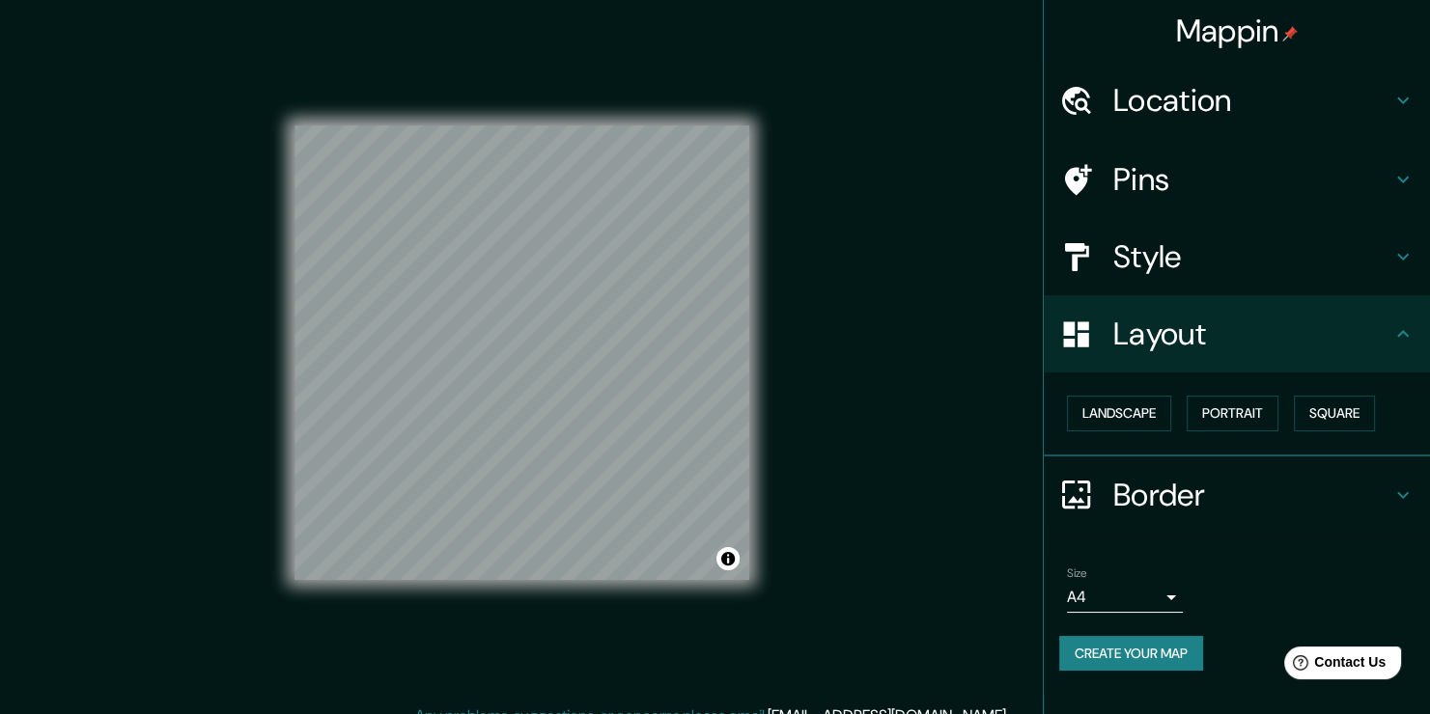
click at [1262, 259] on h4 "Style" at bounding box center [1252, 256] width 278 height 39
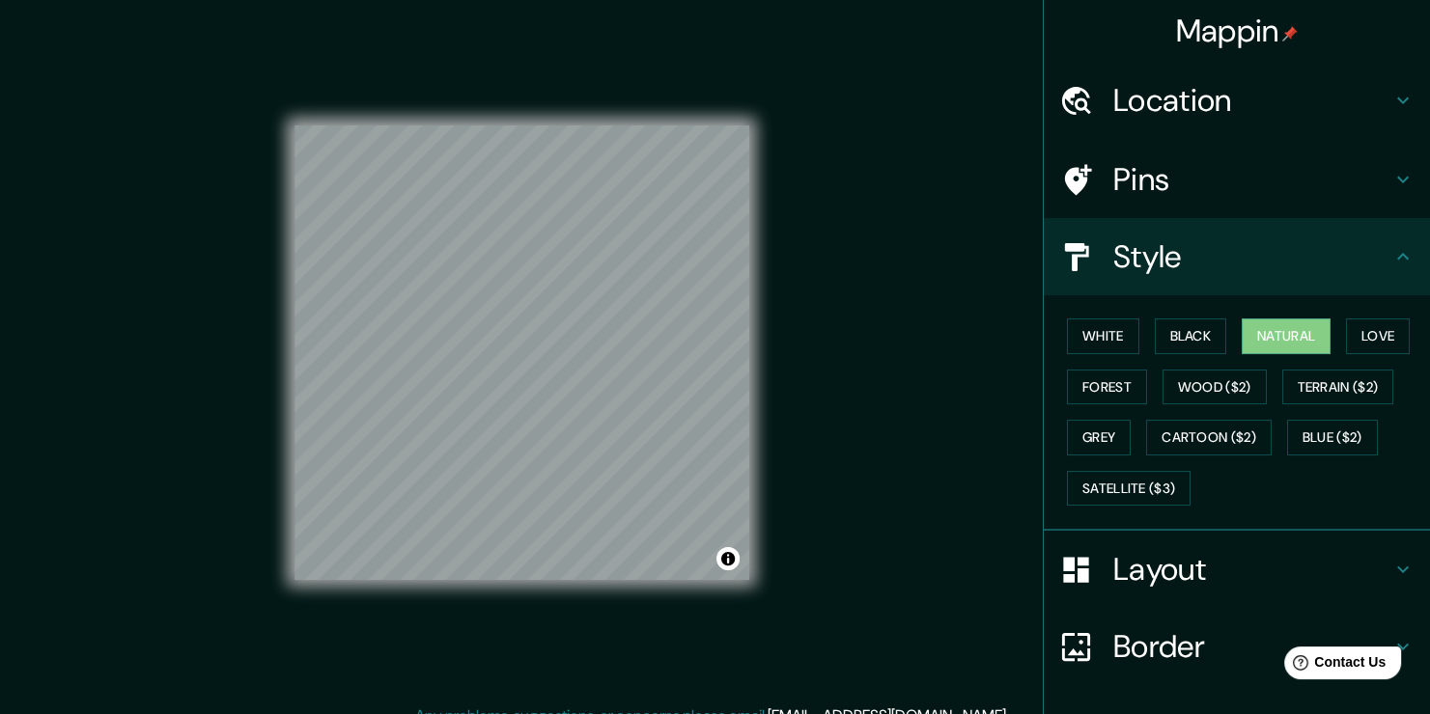
click at [1265, 178] on h4 "Pins" at bounding box center [1252, 179] width 278 height 39
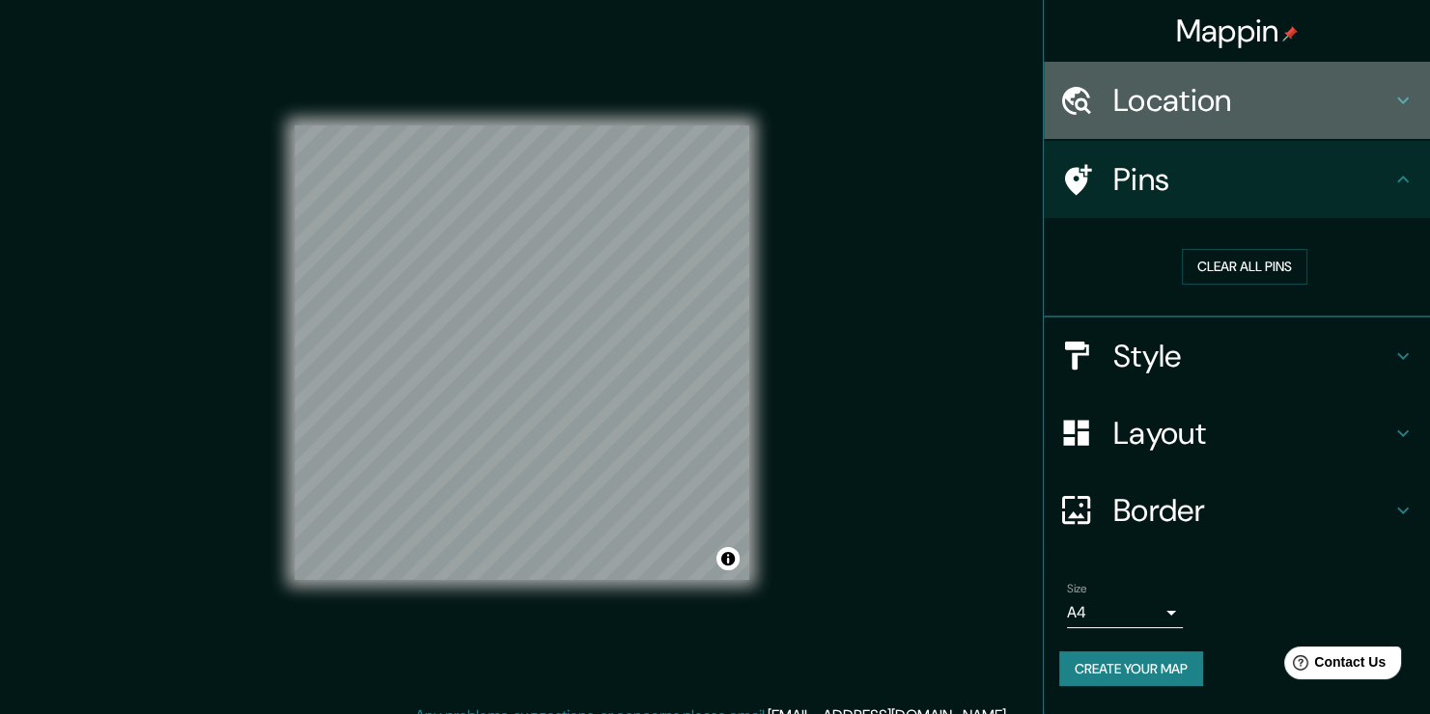
click at [1278, 87] on h4 "Location" at bounding box center [1252, 100] width 278 height 39
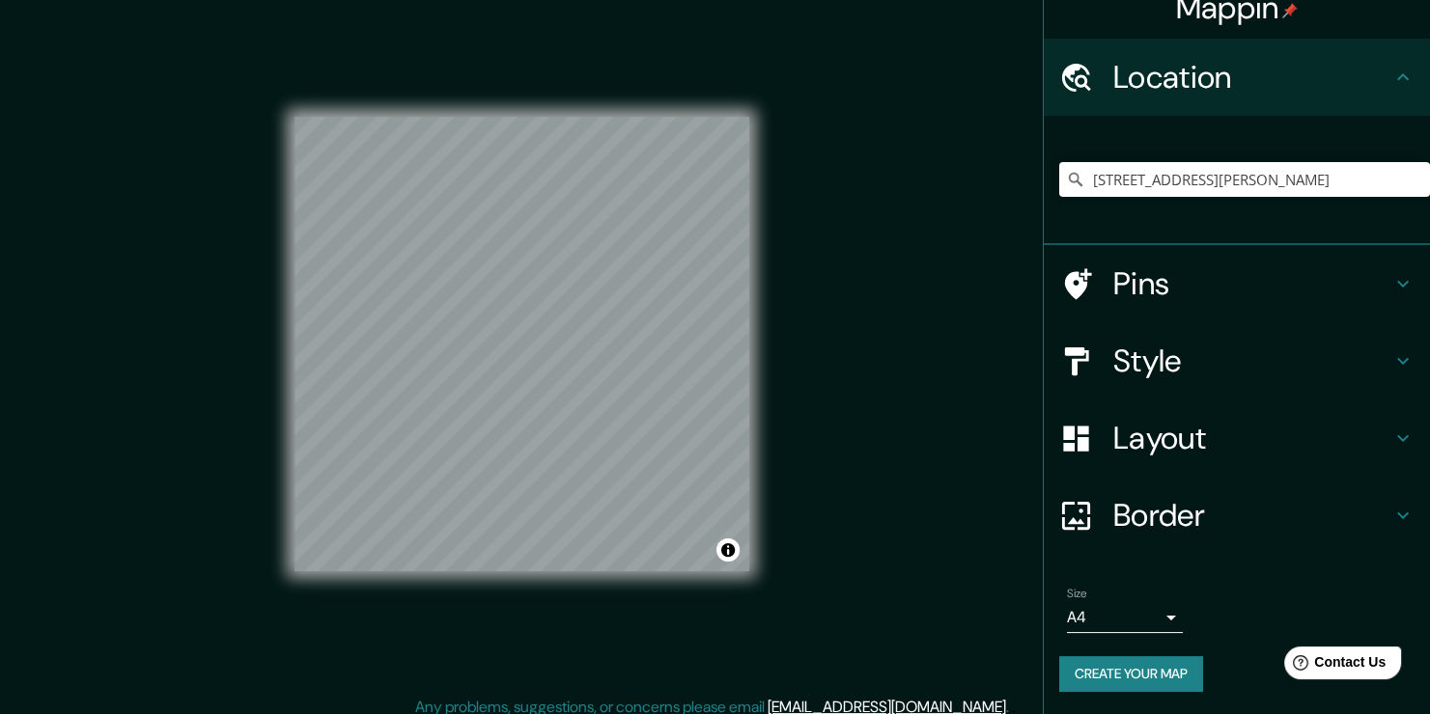
scroll to position [21, 0]
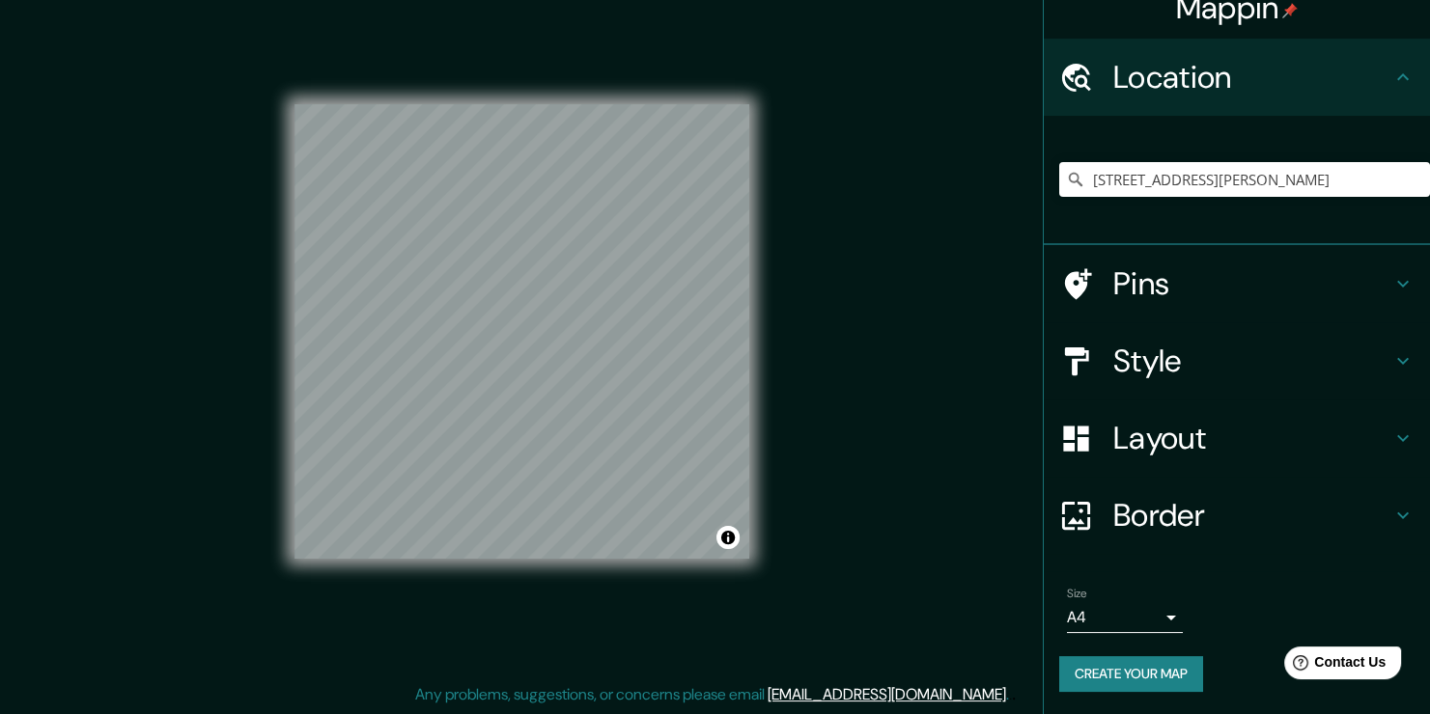
click at [1142, 669] on button "Create your map" at bounding box center [1131, 674] width 144 height 36
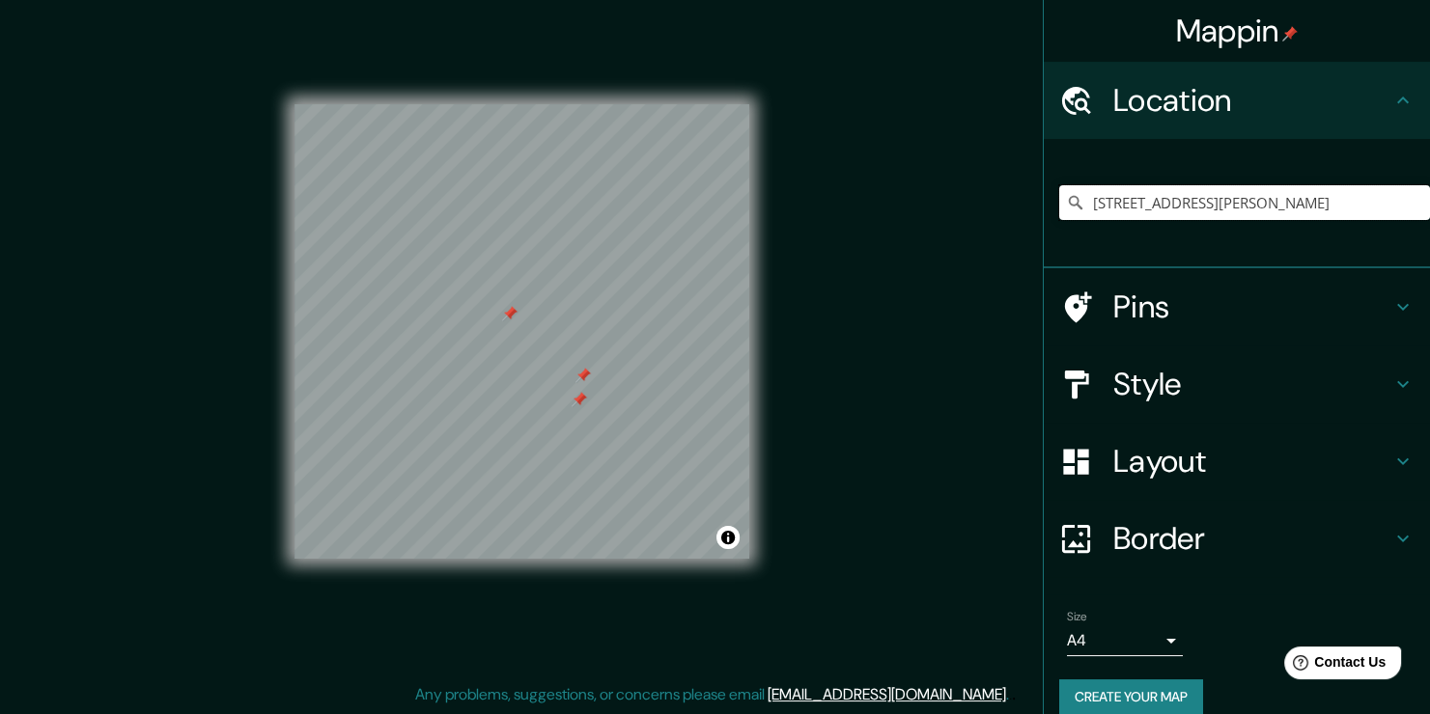
click at [587, 375] on div at bounding box center [582, 375] width 15 height 15
click at [582, 404] on div at bounding box center [578, 399] width 15 height 15
click at [511, 312] on div at bounding box center [509, 313] width 15 height 15
click at [1113, 692] on button "Create your map" at bounding box center [1131, 698] width 144 height 36
